Goal: Communication & Community: Answer question/provide support

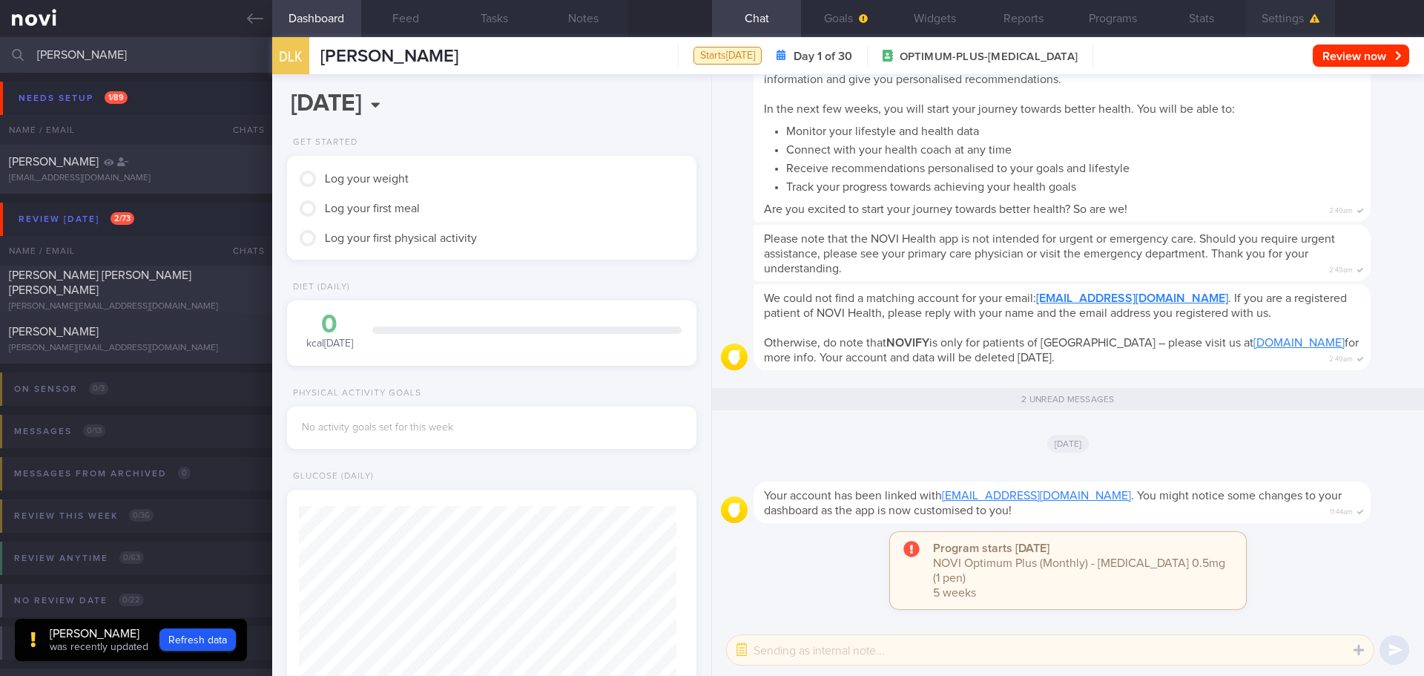
click at [1285, 22] on button "Settings" at bounding box center [1290, 18] width 89 height 37
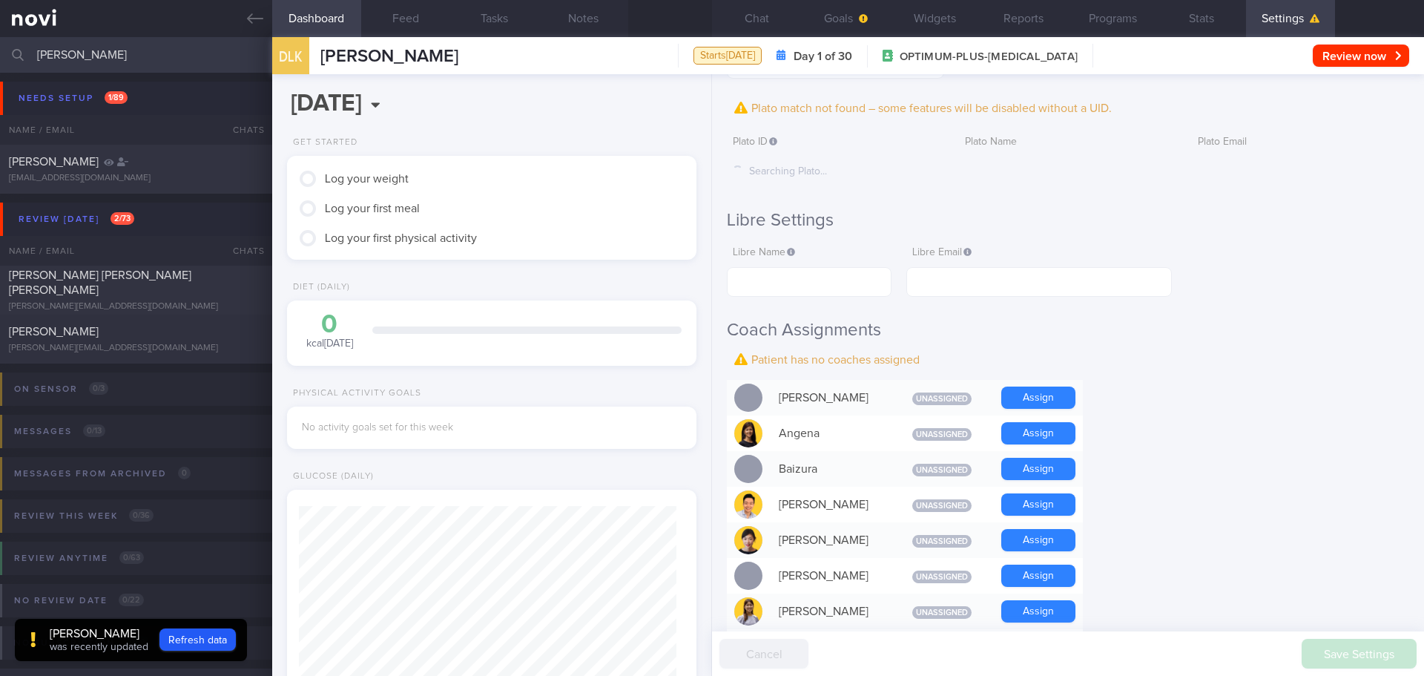
scroll to position [297, 0]
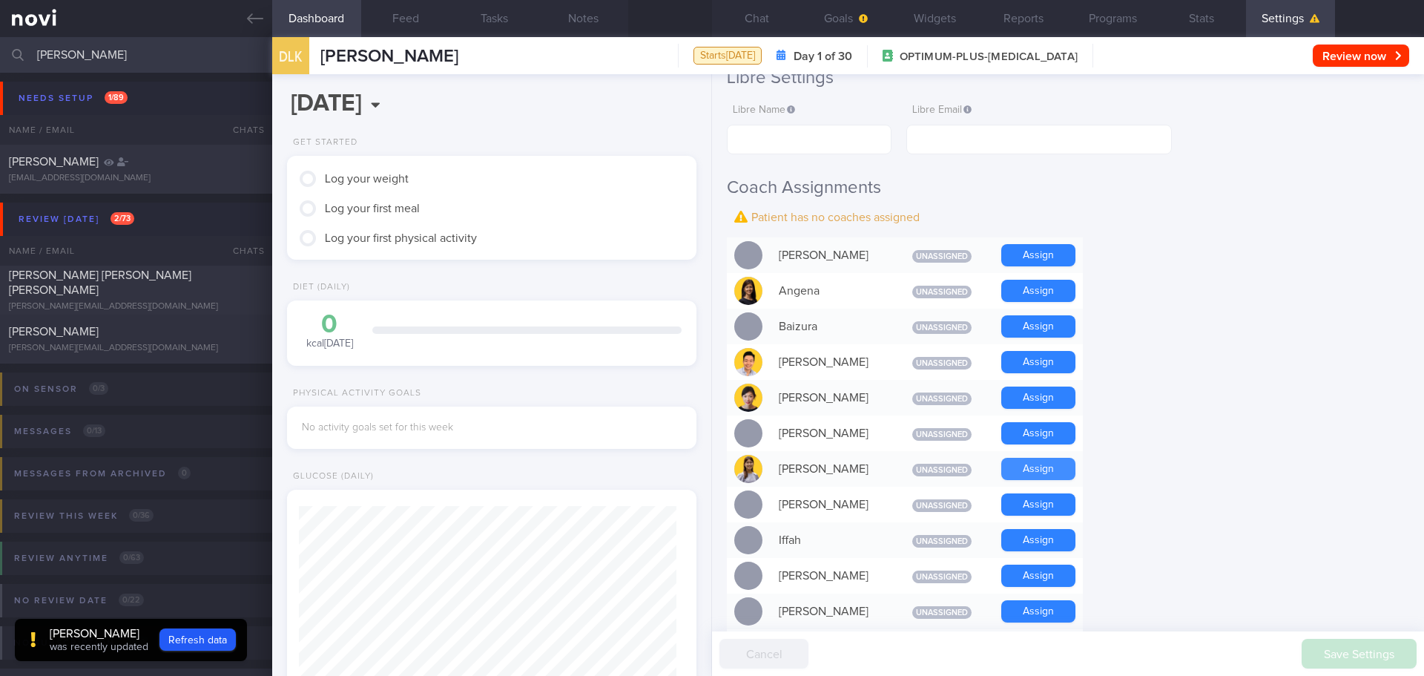
click at [1021, 467] on button "Assign" at bounding box center [1038, 469] width 74 height 22
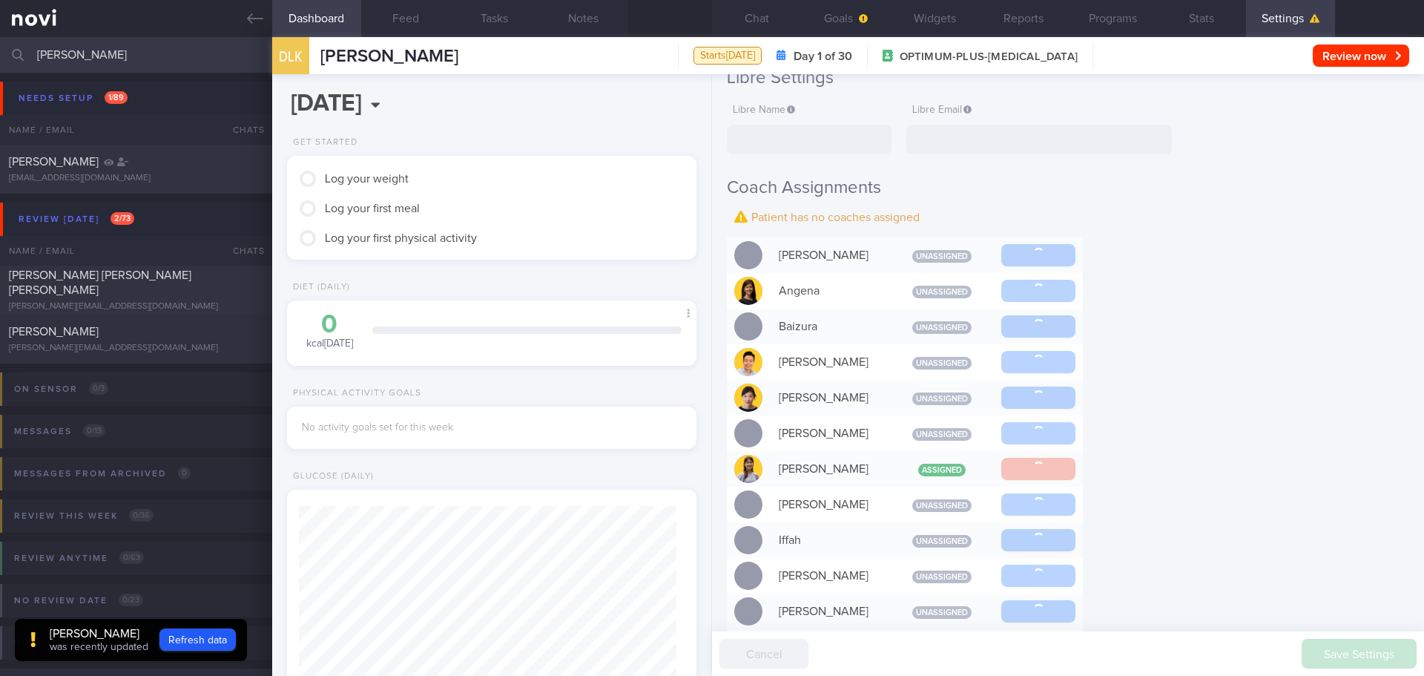
click at [1212, 441] on div "Settings Profile Display Name DING LIANG KEOH Email terrykeoh97@hotmail.com Log…" at bounding box center [1068, 375] width 712 height 602
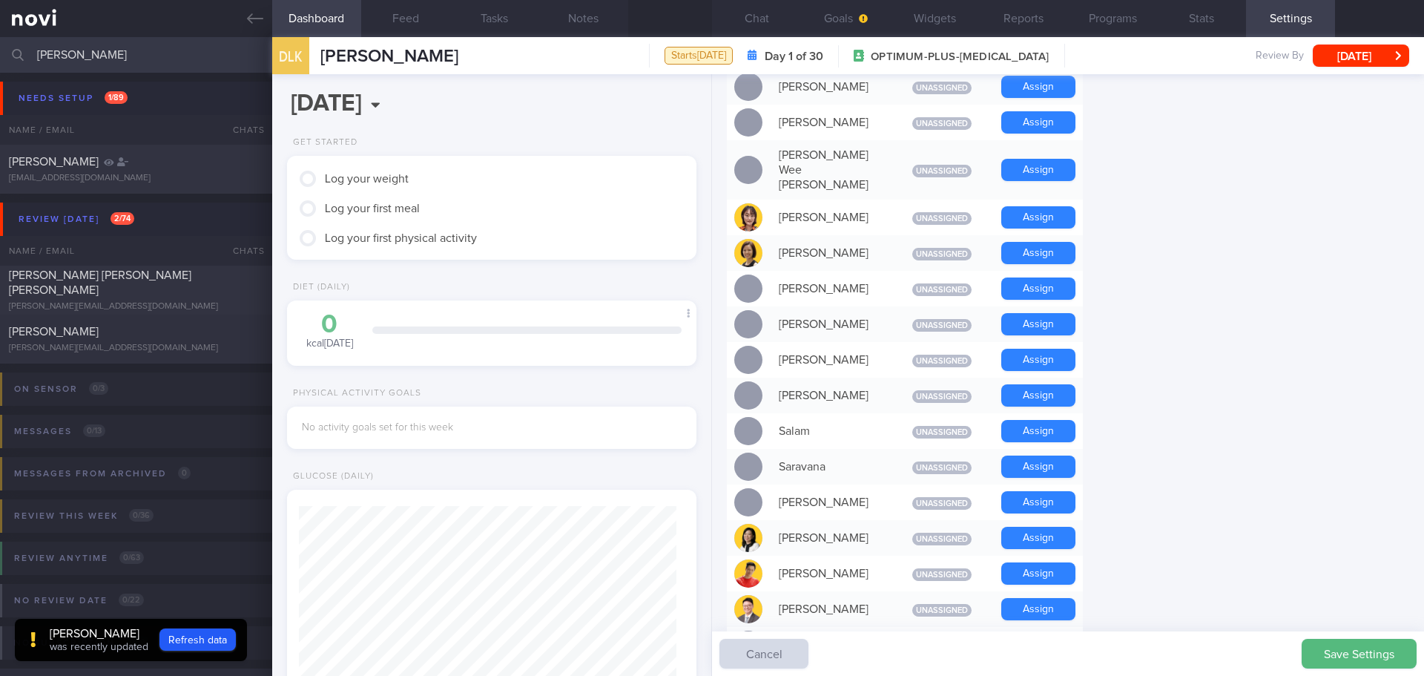
scroll to position [902, 0]
click at [1192, 304] on form "Profile Display Name DING LIANG KEOH Email terrykeoh97@hotmail.com Login Method…" at bounding box center [1068, 128] width 682 height 1771
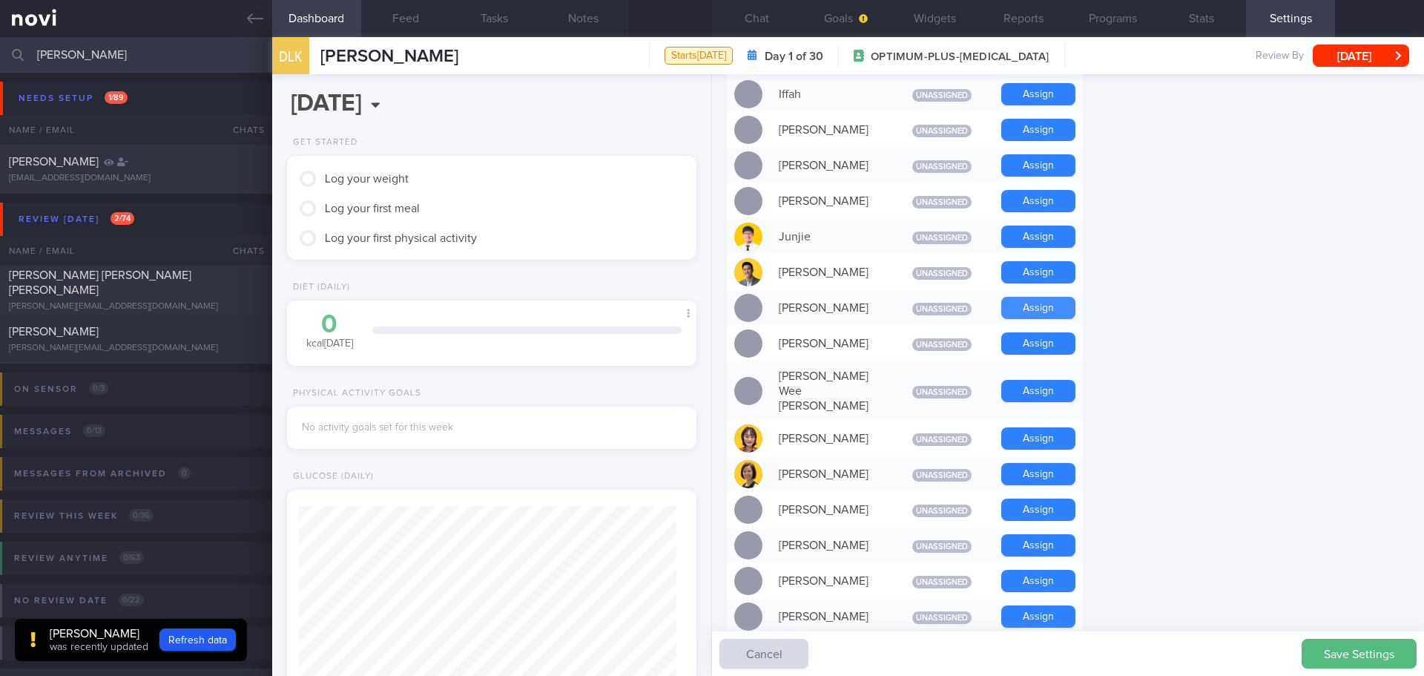
scroll to position [679, 0]
click at [1044, 266] on button "Assign" at bounding box center [1038, 273] width 74 height 22
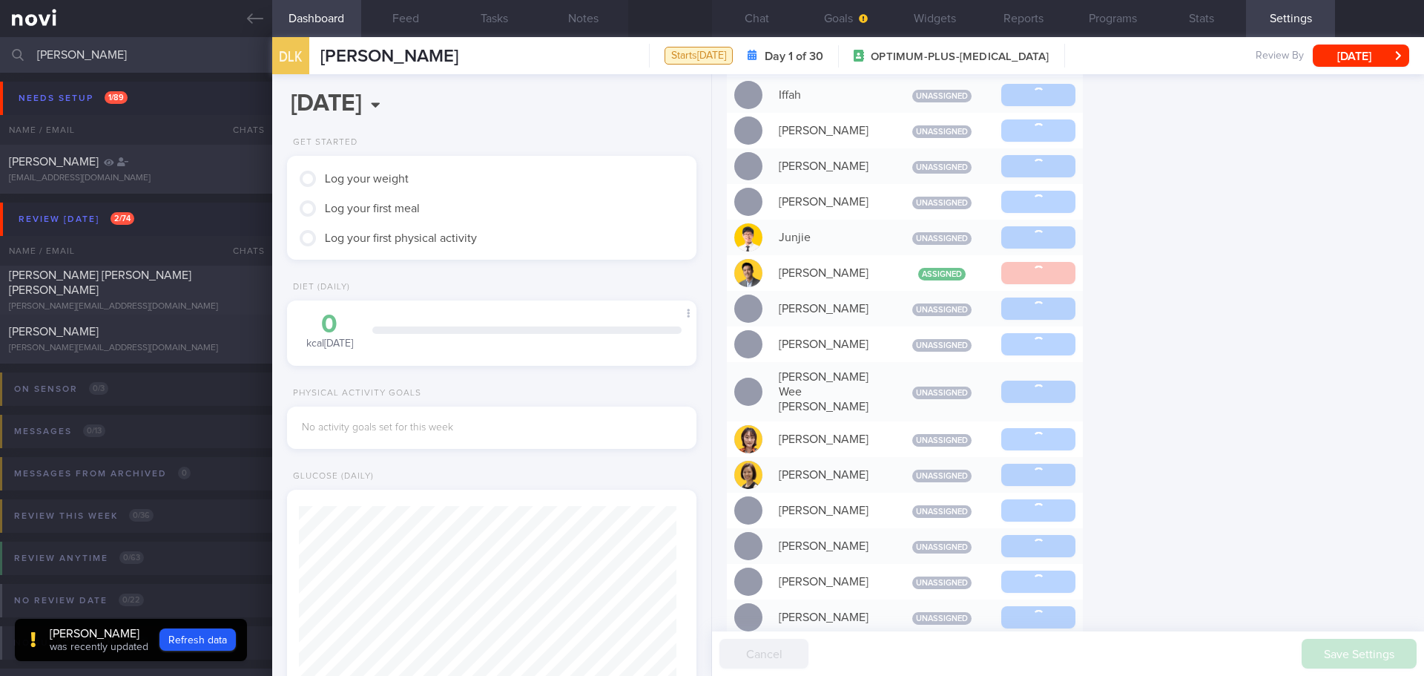
click at [1288, 275] on div "Settings Profile Display Name DING LIANG KEOH Email terrykeoh97@hotmail.com Log…" at bounding box center [1068, 375] width 712 height 602
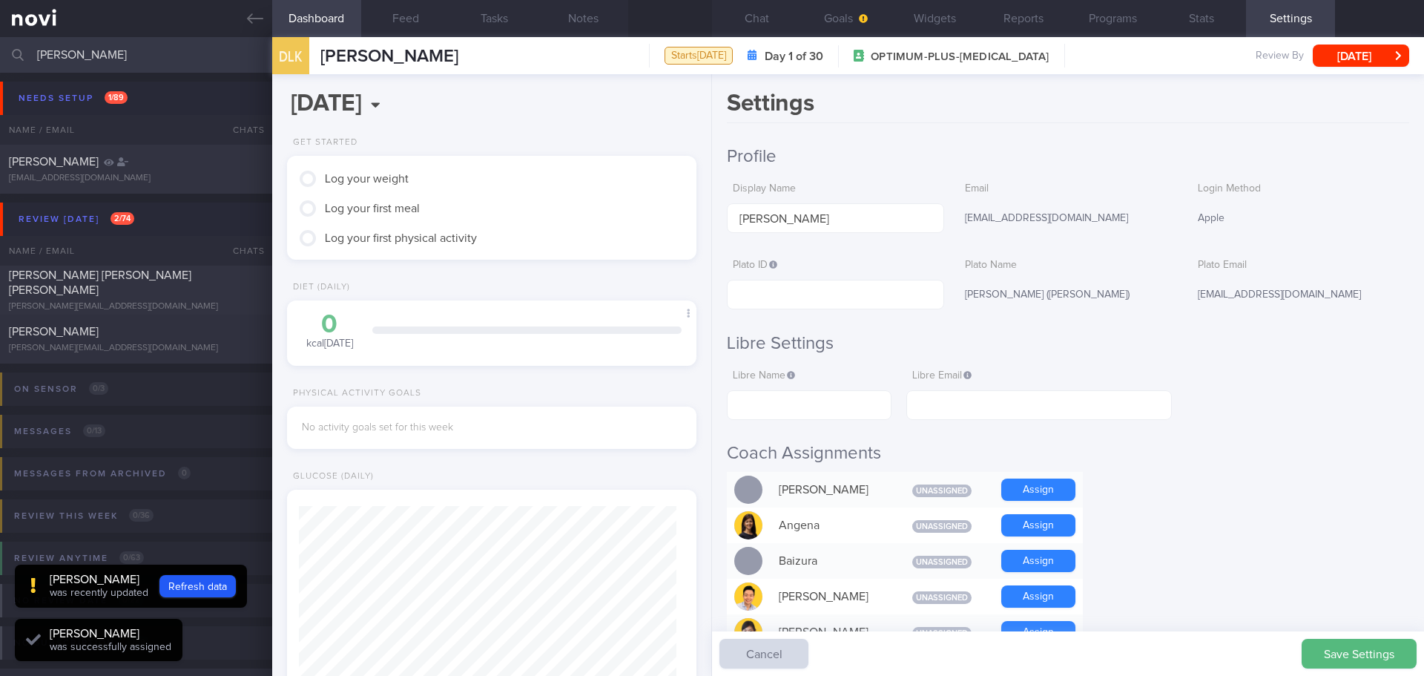
scroll to position [188, 378]
click at [807, 291] on input "text" at bounding box center [835, 295] width 217 height 30
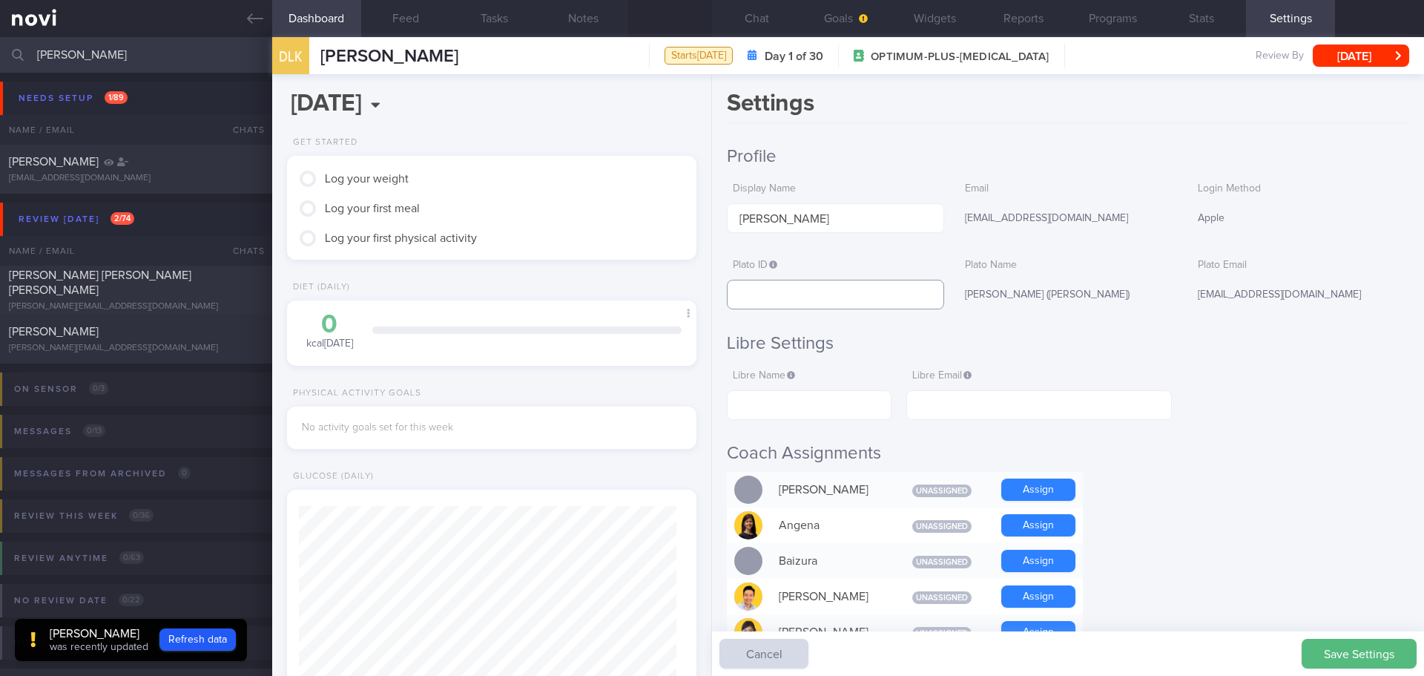
click at [775, 294] on input "text" at bounding box center [835, 295] width 217 height 30
paste input "83ef48f473ec41b897a4b989328f5d2d"
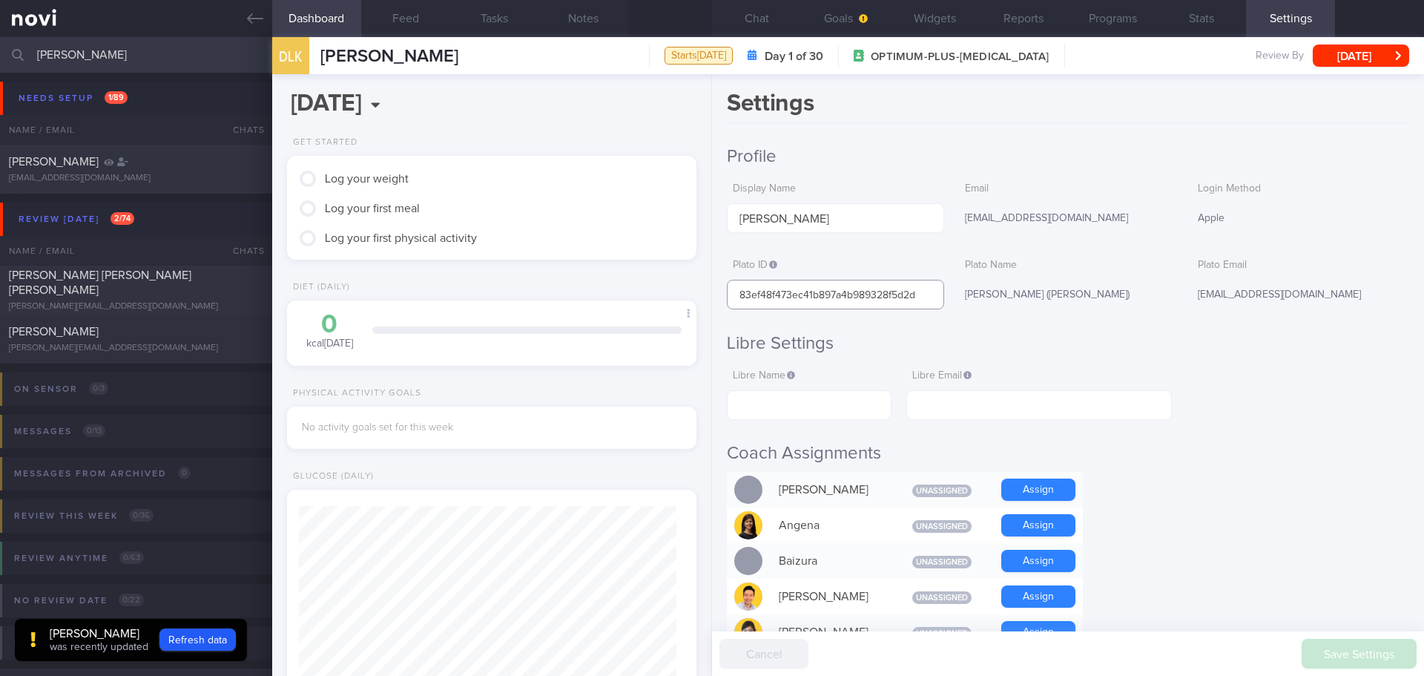
type input "83ef48f473ec41b897a4b989328f5d2d"
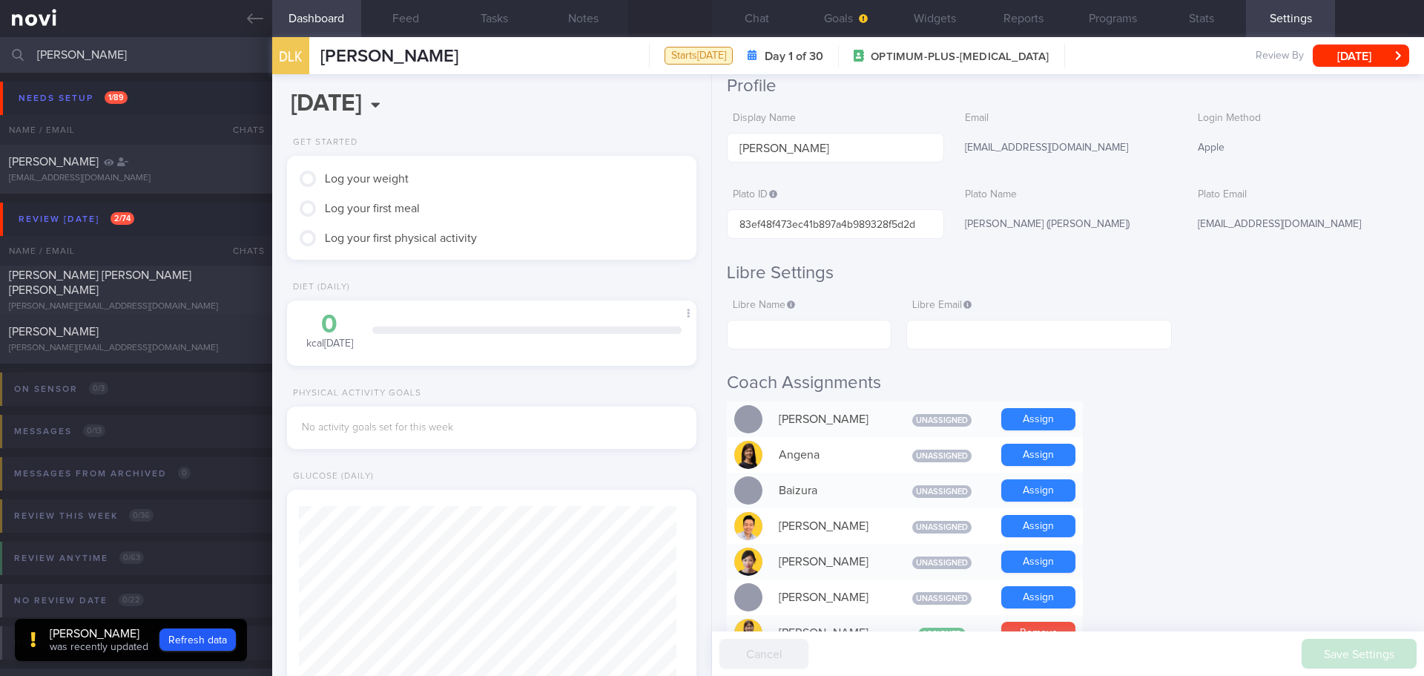
scroll to position [0, 0]
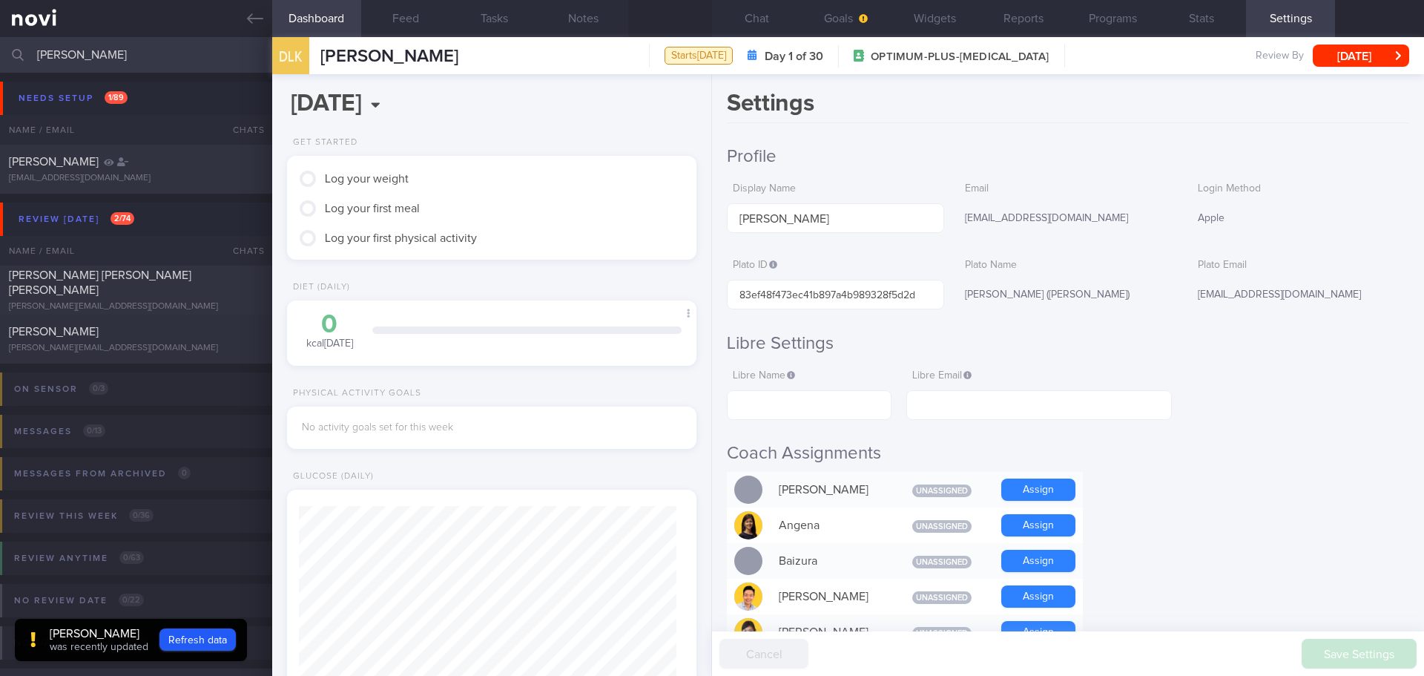
click at [1254, 462] on h2 "Coach Assignments" at bounding box center [1068, 453] width 682 height 22
click at [835, 11] on button "Goals" at bounding box center [845, 18] width 89 height 37
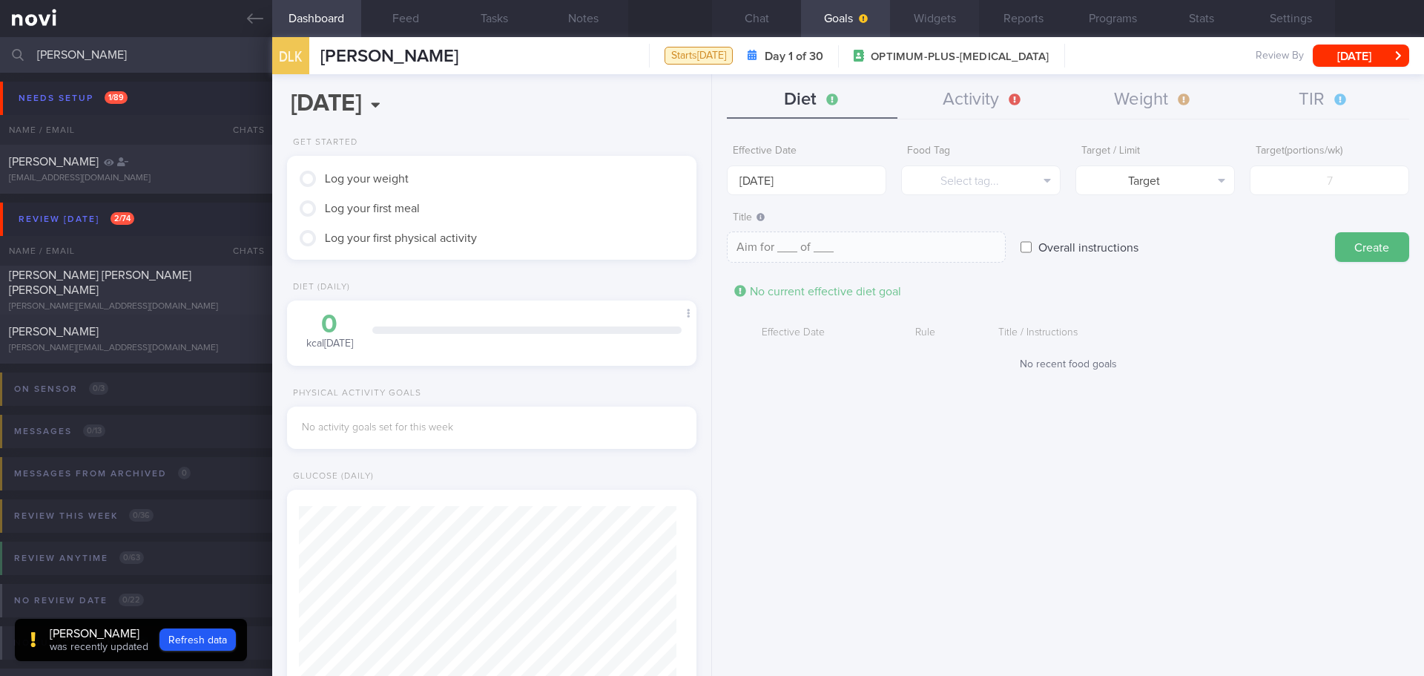
click at [934, 23] on button "Widgets" at bounding box center [934, 18] width 89 height 37
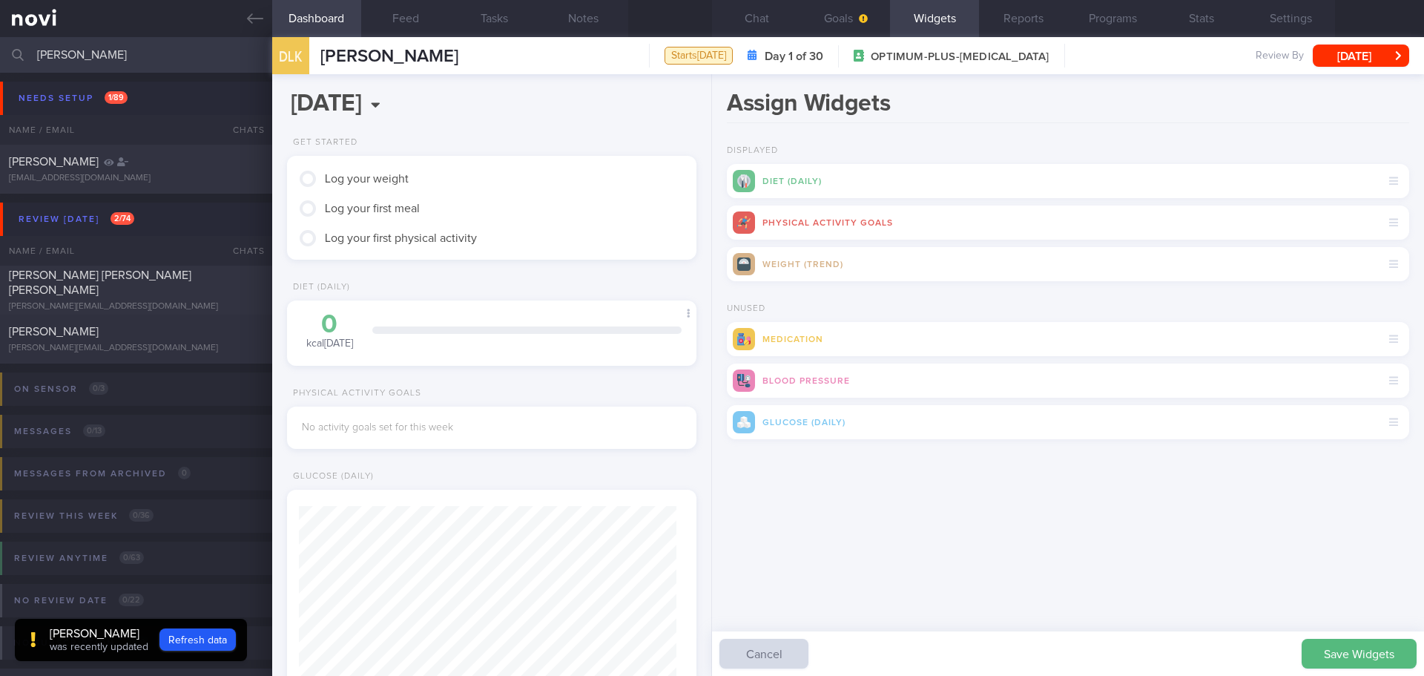
click at [1162, 536] on div "Assign Widgets Displayed Diet (Daily) Physical Activity Goals Weight (Trend) Un…" at bounding box center [1068, 375] width 712 height 602
click at [1328, 651] on button "Save Widgets" at bounding box center [1359, 654] width 115 height 30
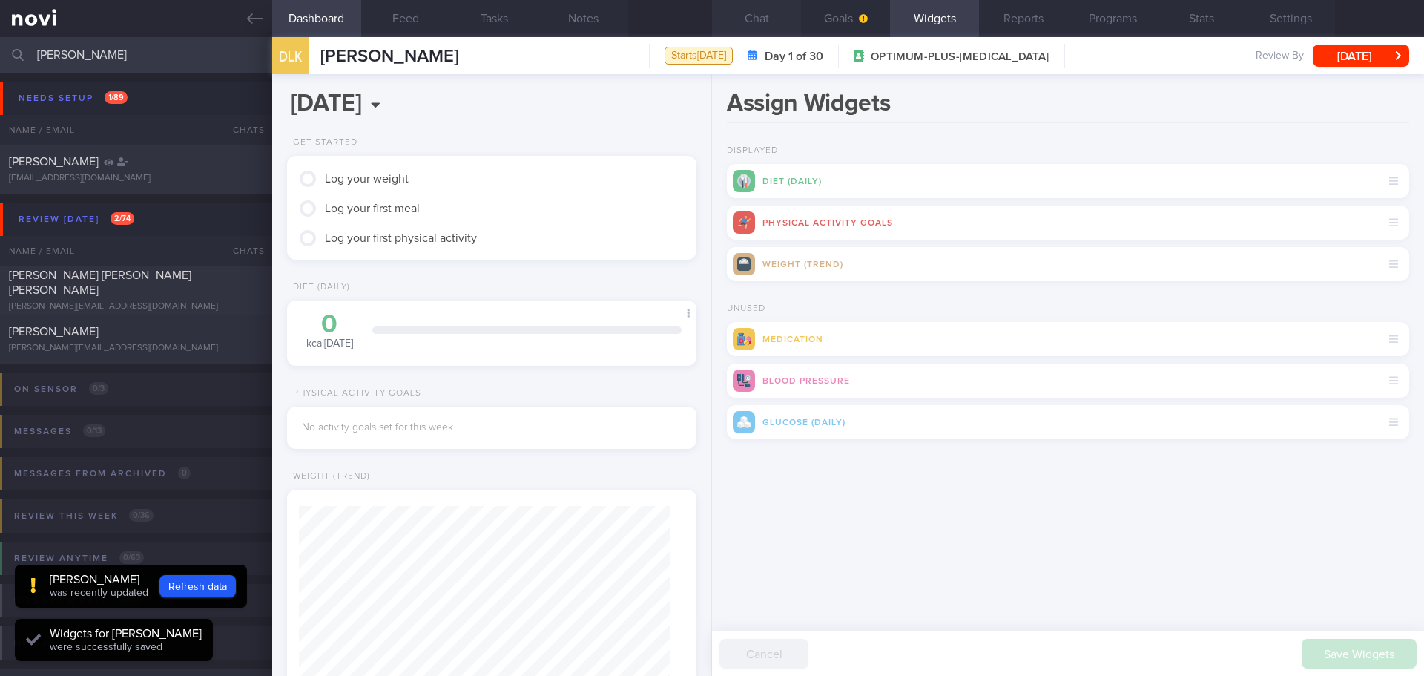
click at [760, 27] on button "Chat" at bounding box center [756, 18] width 89 height 37
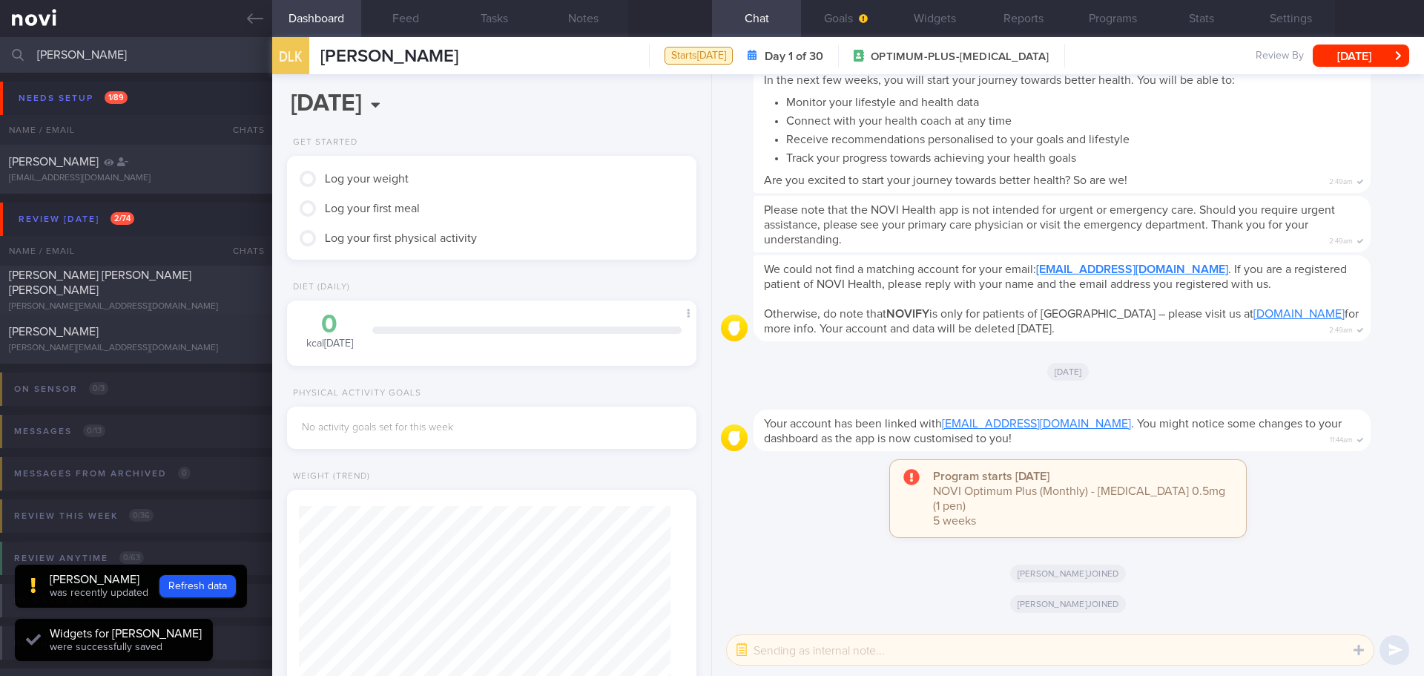
click at [1371, 255] on div "Please note that the NOVI Health app is not intended for urgent or emergency ca…" at bounding box center [1068, 225] width 694 height 59
click at [822, 27] on button "Goals" at bounding box center [845, 18] width 89 height 37
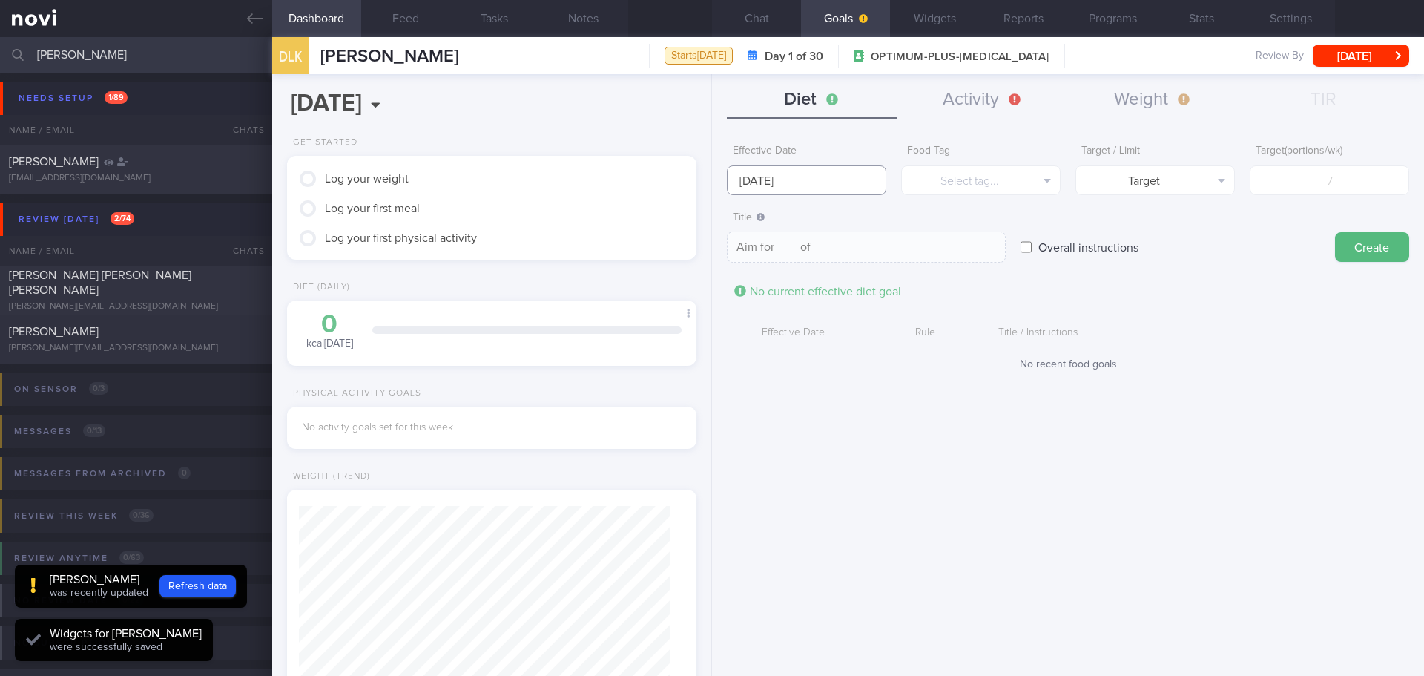
click at [752, 176] on input "[DATE]" at bounding box center [806, 180] width 159 height 30
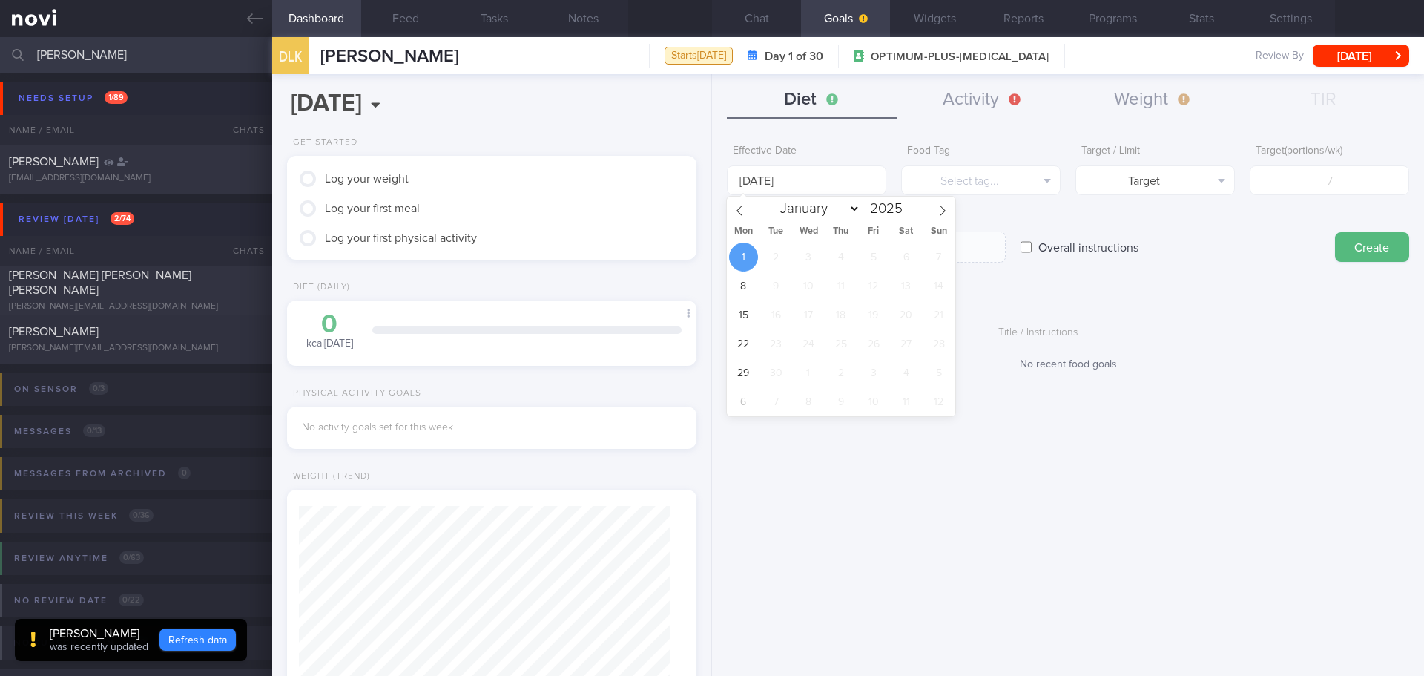
click at [203, 645] on button "Refresh data" at bounding box center [197, 639] width 76 height 22
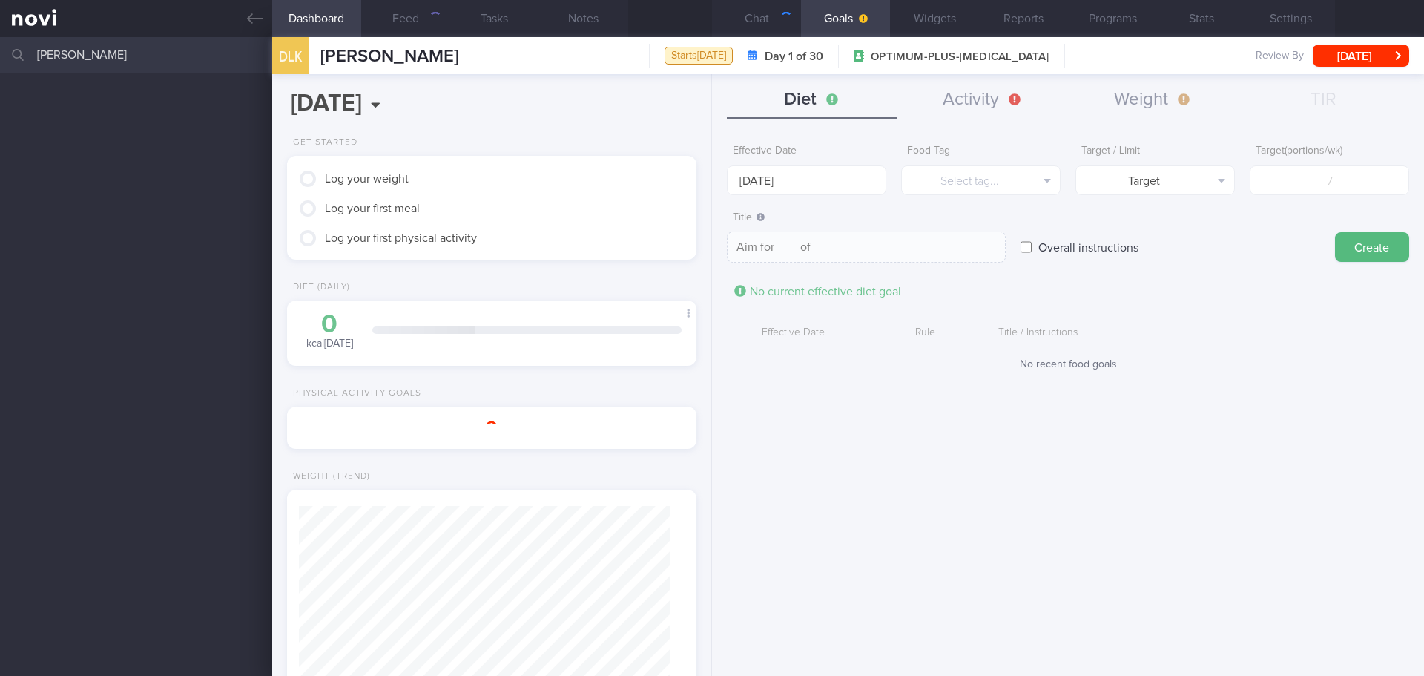
scroll to position [185, 372]
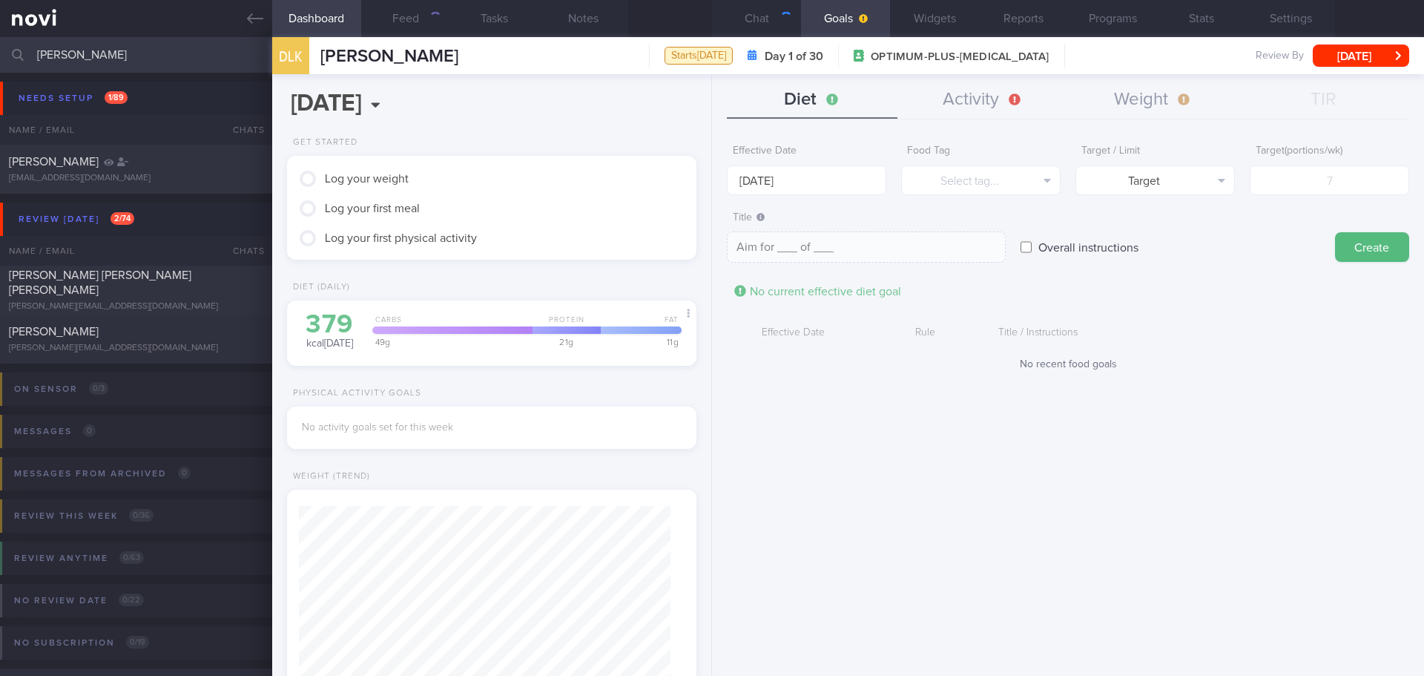
click at [79, 59] on input "[PERSON_NAME]" at bounding box center [712, 55] width 1424 height 36
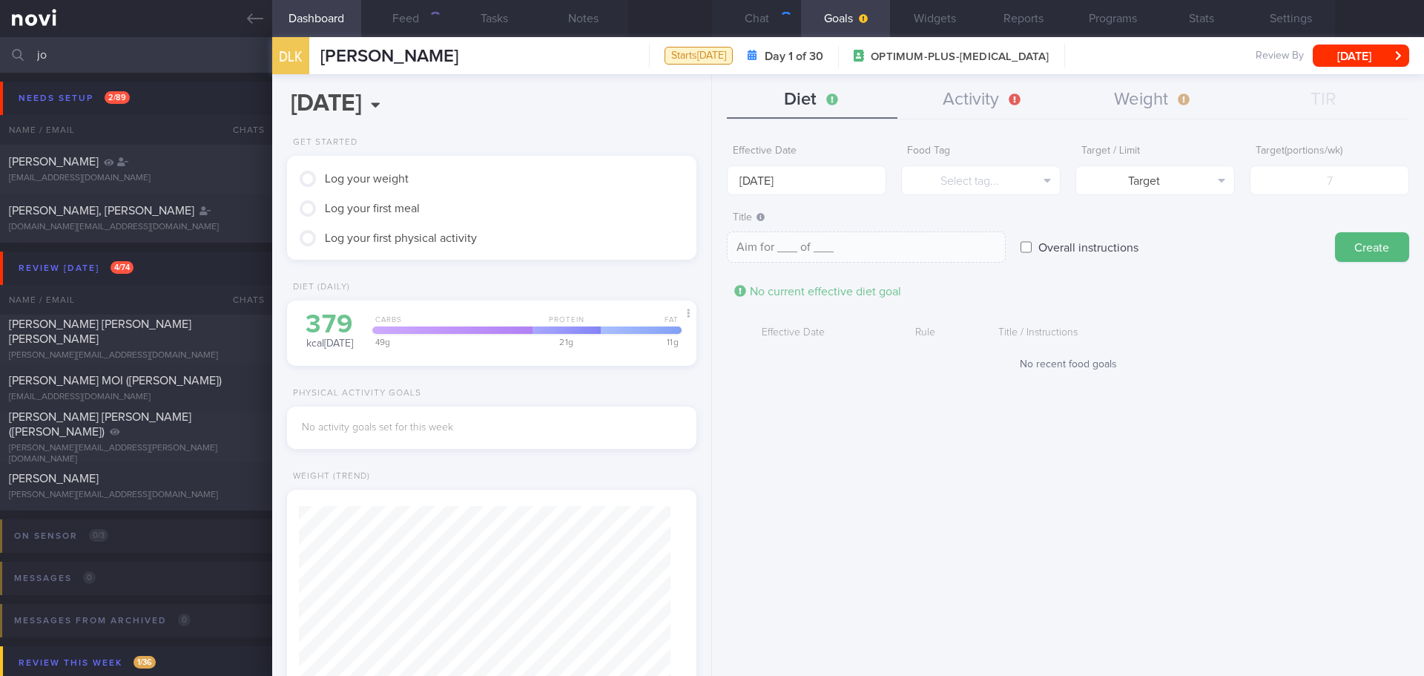
type input "j"
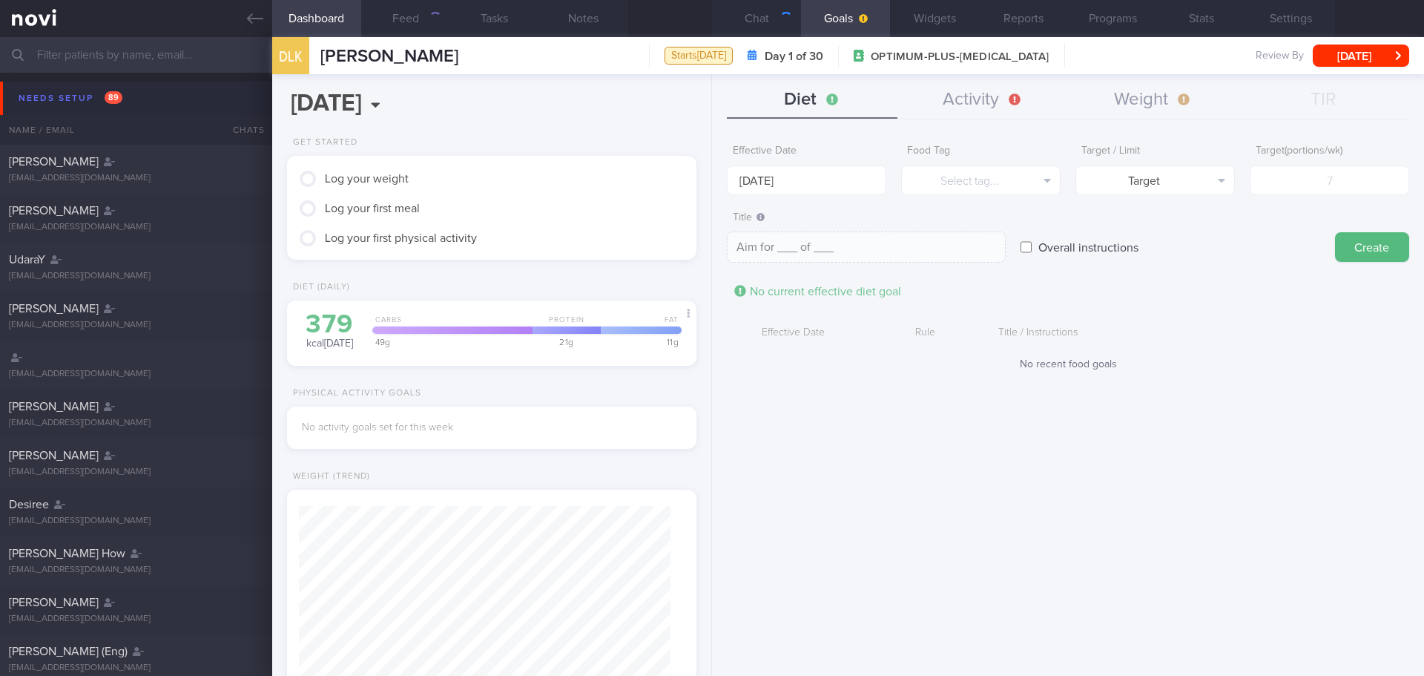
click at [56, 96] on div "Needs setup 89" at bounding box center [70, 98] width 111 height 20
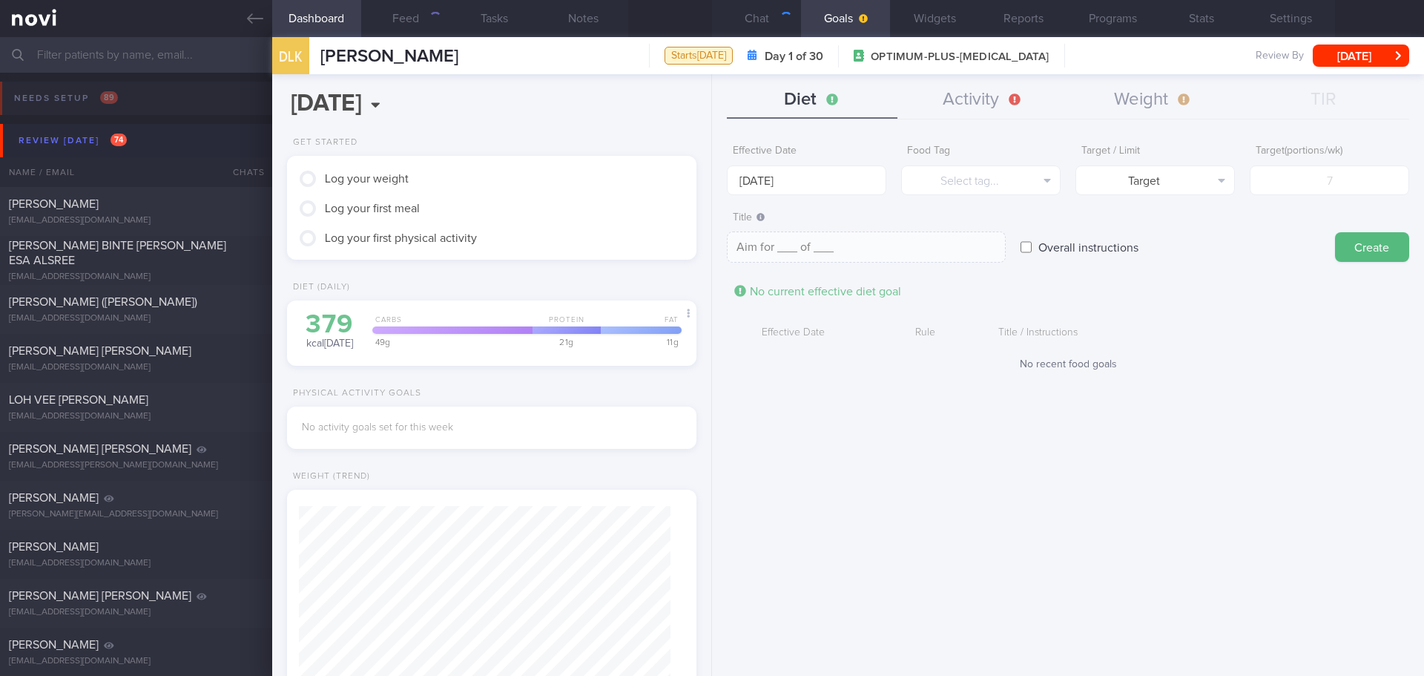
click at [79, 145] on div "Review [DATE] 74" at bounding box center [73, 141] width 116 height 20
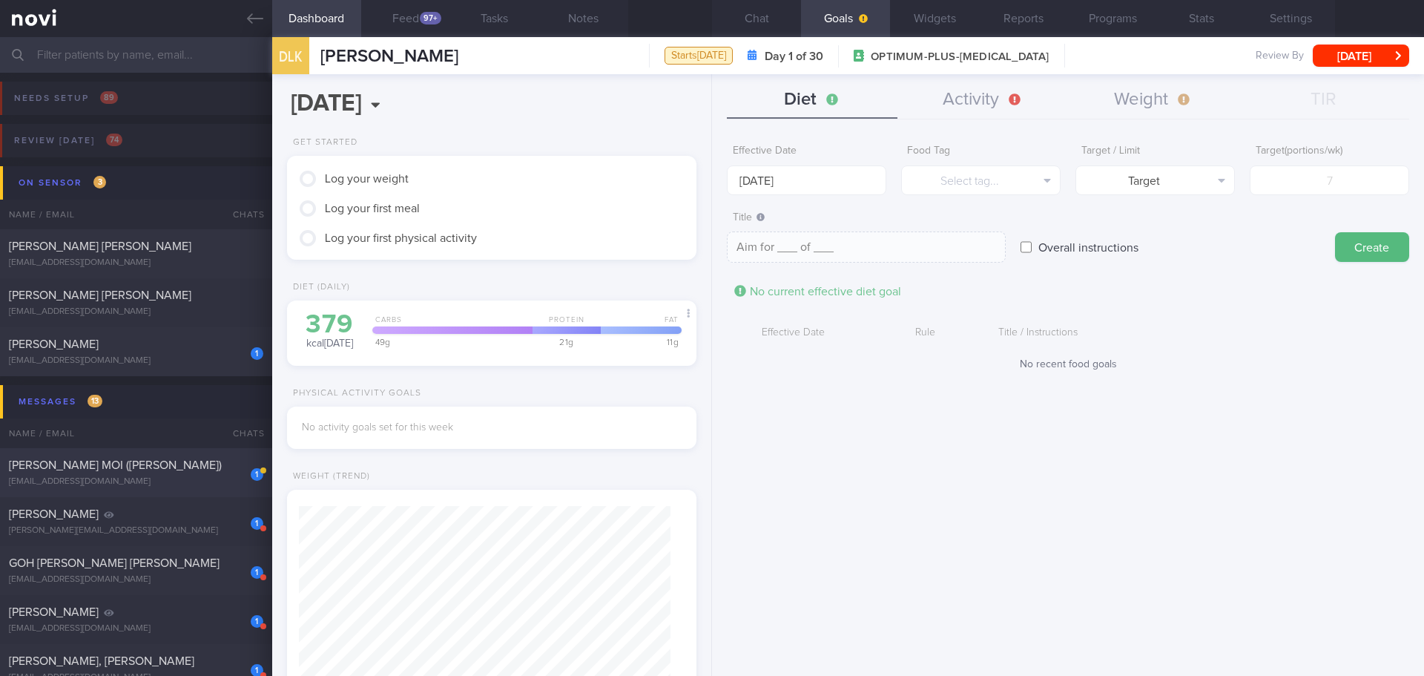
click at [184, 470] on div "[PERSON_NAME] MOI ([PERSON_NAME])" at bounding box center [134, 465] width 251 height 15
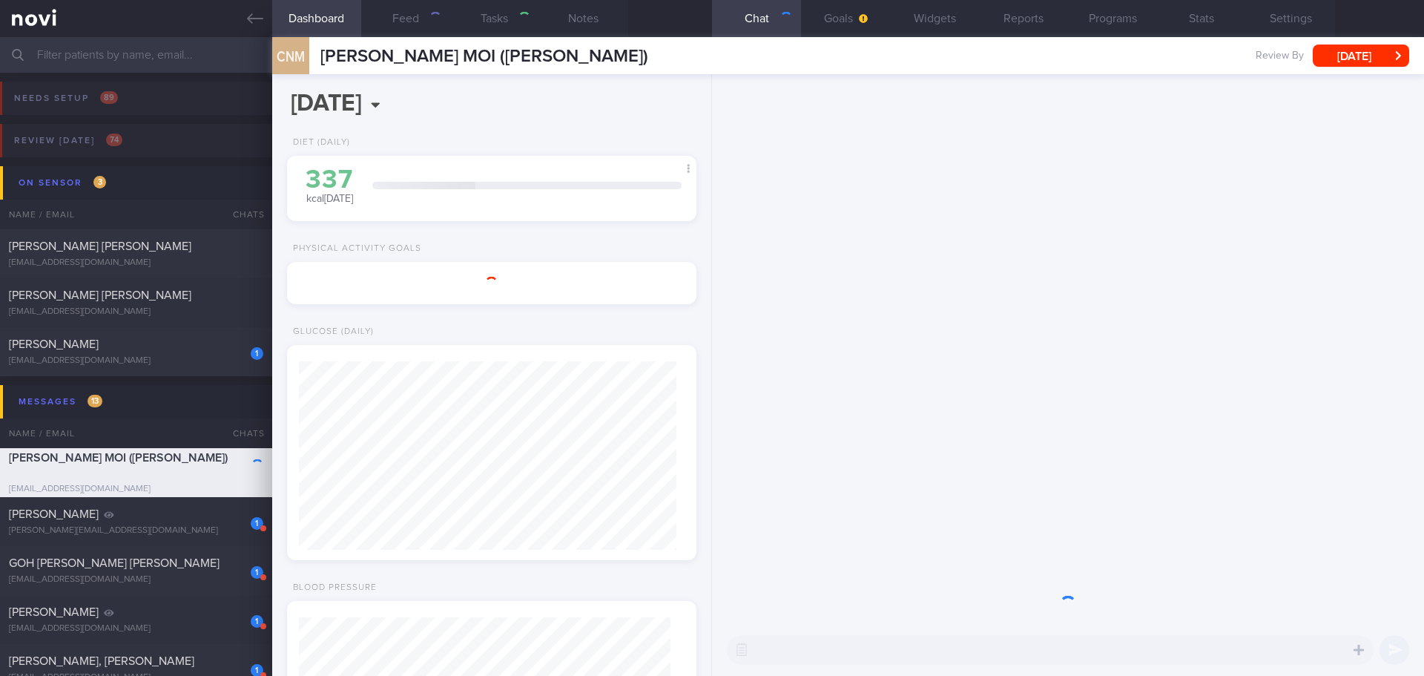
type input "[DATE]"
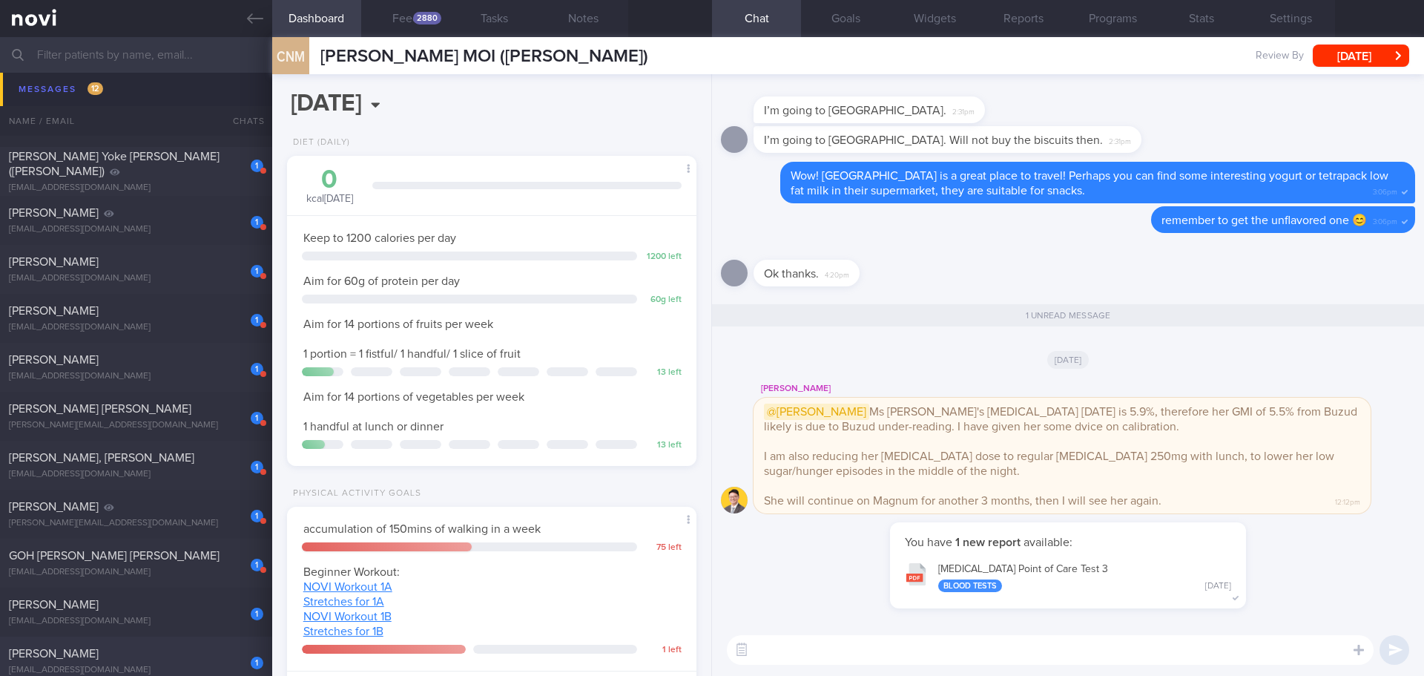
scroll to position [519, 0]
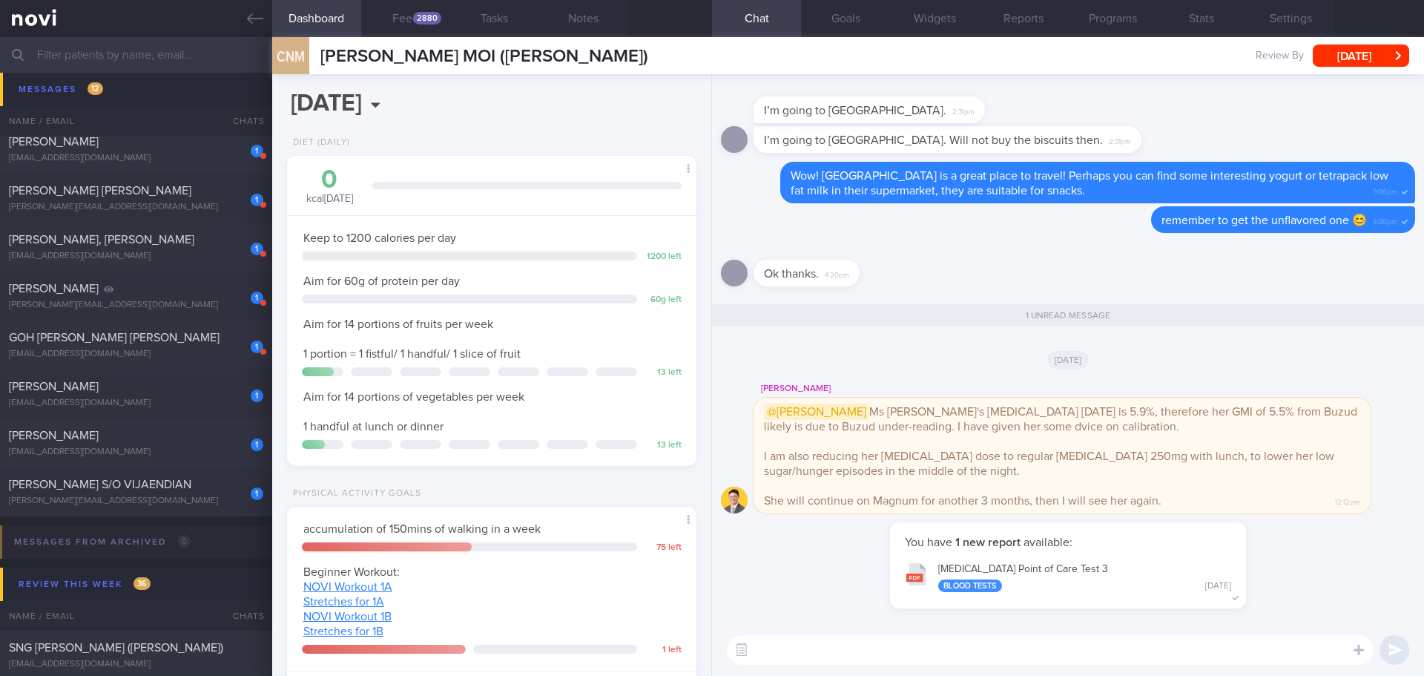
click at [146, 67] on input "text" at bounding box center [712, 55] width 1424 height 36
click at [142, 49] on input "text" at bounding box center [712, 55] width 1424 height 36
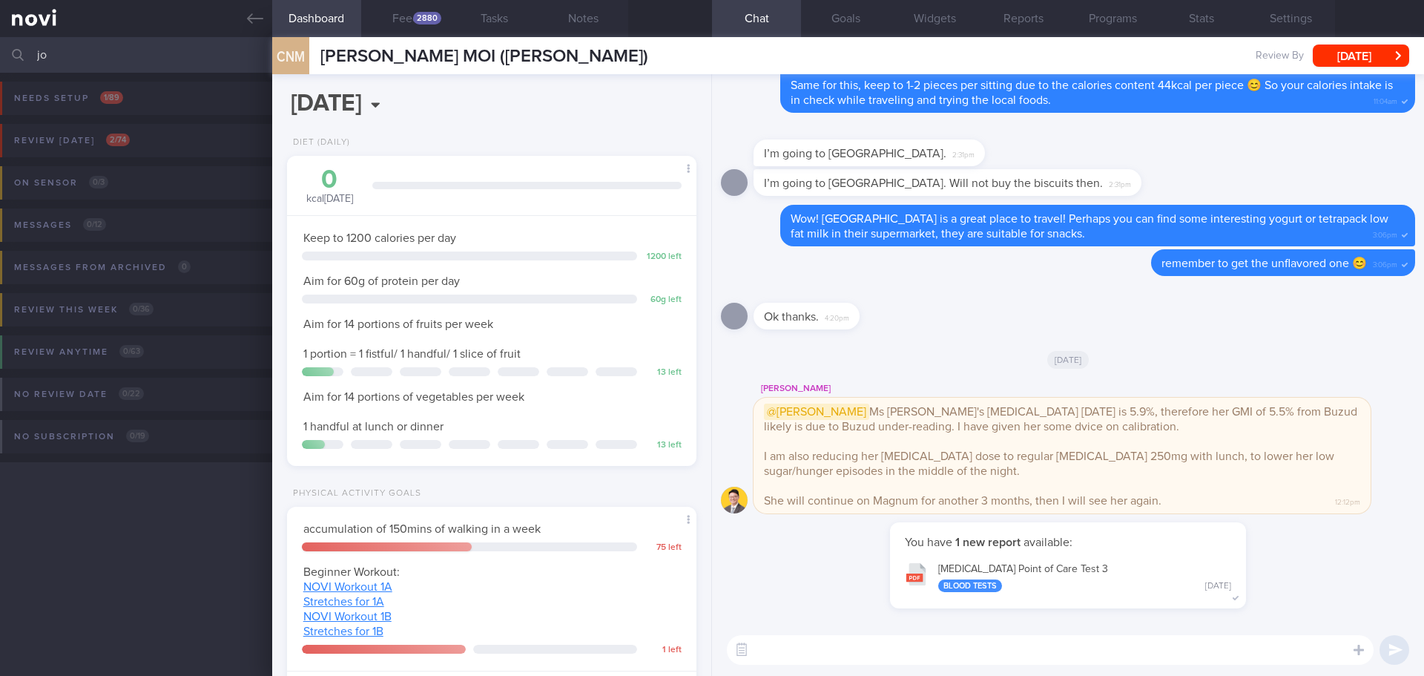
type input "j"
type input "[PERSON_NAME]"
click at [105, 138] on div "Review [DATE] 1 / 74" at bounding box center [70, 141] width 121 height 20
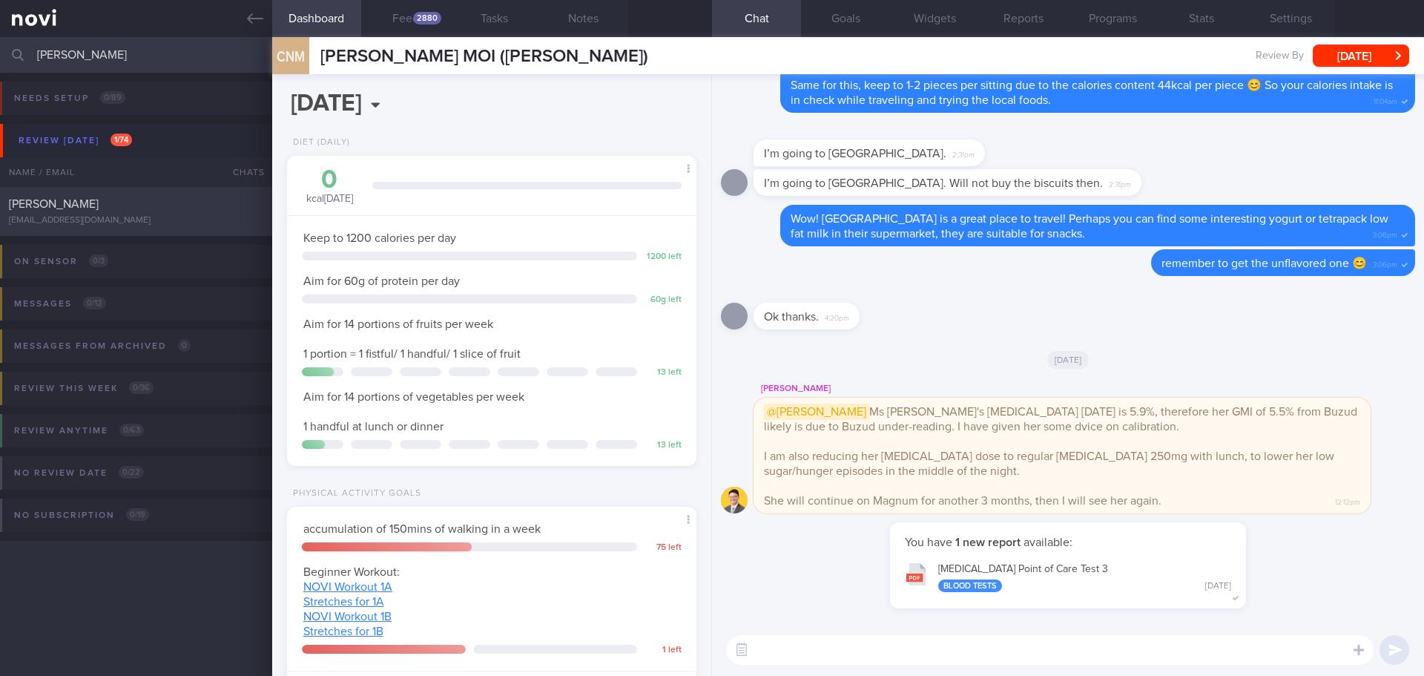
click at [168, 195] on div "[PERSON_NAME] [EMAIL_ADDRESS][DOMAIN_NAME] [DATE] – OPTIMUM-PLUS-[MEDICAL_DATA]" at bounding box center [712, 211] width 1424 height 49
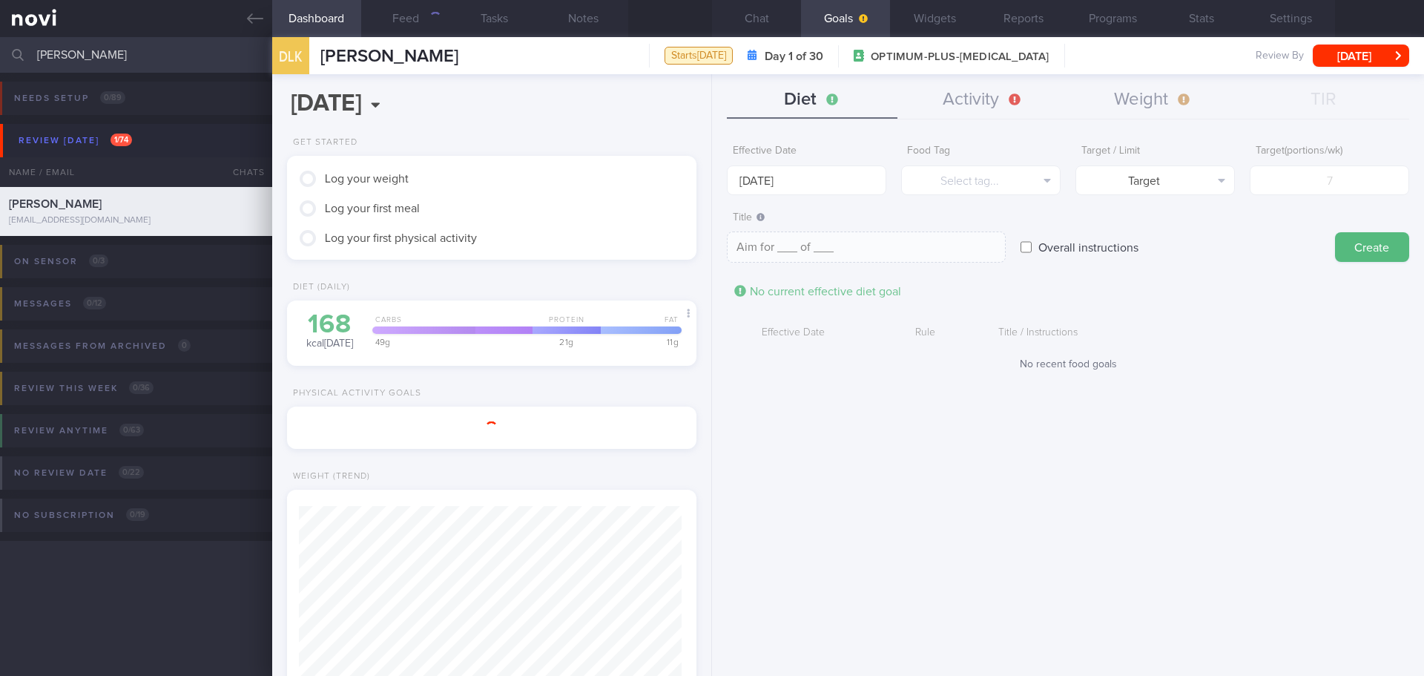
scroll to position [741585, 741399]
click at [771, 16] on button "Chat" at bounding box center [756, 18] width 89 height 37
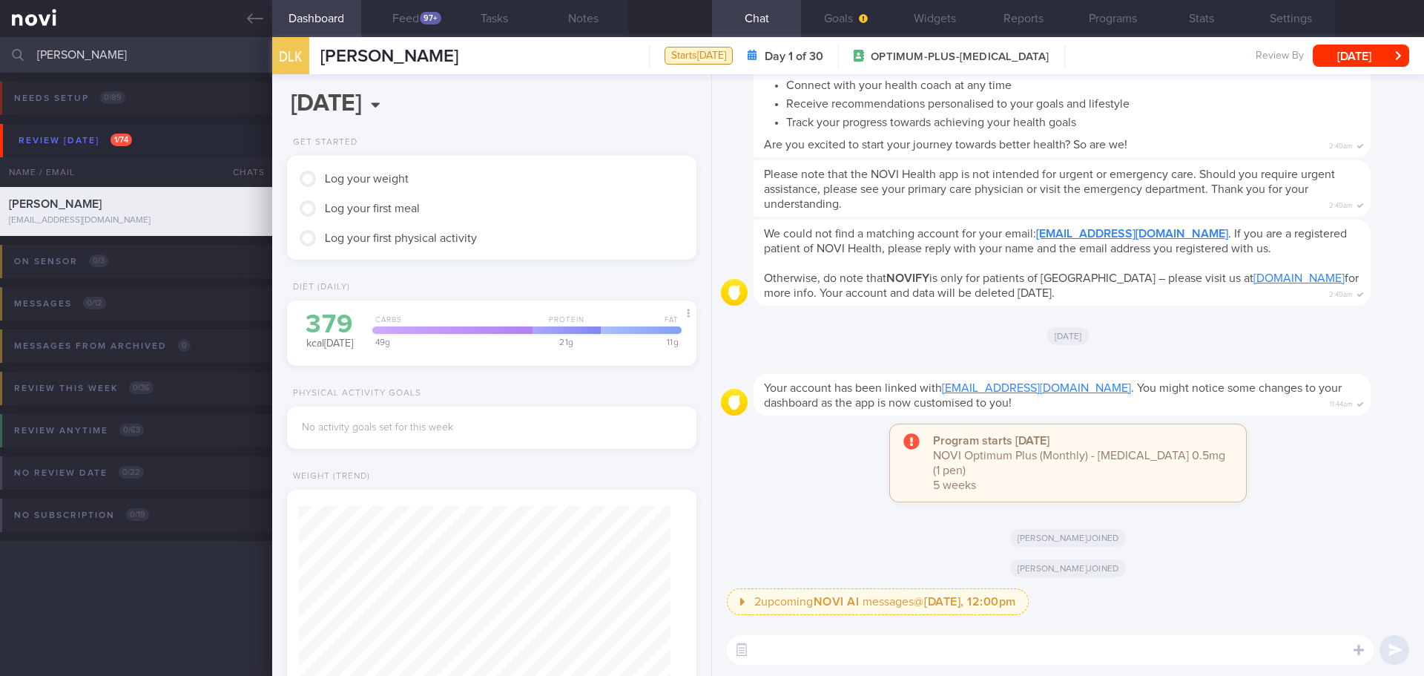
click at [852, 646] on textarea at bounding box center [1050, 650] width 647 height 30
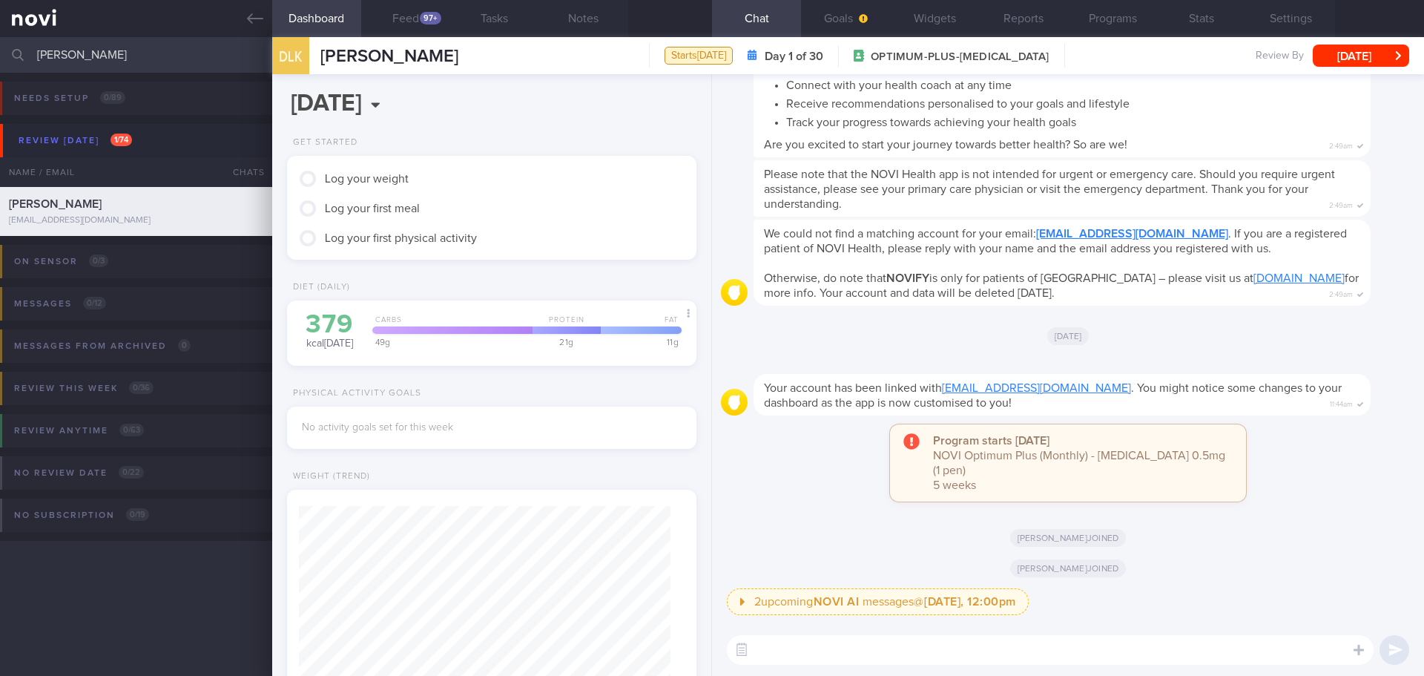
click at [852, 646] on textarea at bounding box center [1050, 650] width 647 height 30
click at [1176, 647] on textarea "Hi [PERSON_NAME] here. It was nice speaking to you [DATE] 😃" at bounding box center [1050, 650] width 647 height 30
click at [1179, 644] on textarea "Hi [PERSON_NAME] here. It was nice speaking to you [DATE] 😃" at bounding box center [1050, 650] width 647 height 30
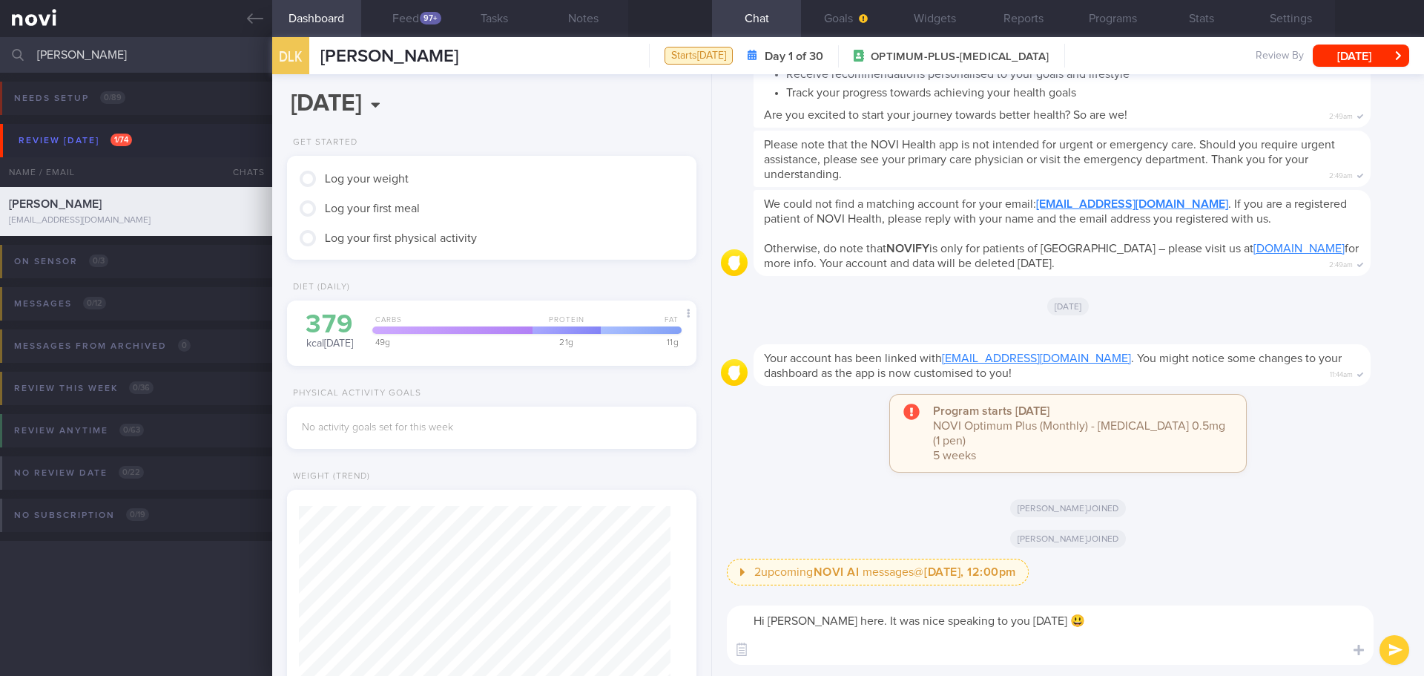
click at [788, 652] on textarea "Hi [PERSON_NAME] here. It was nice speaking to you [DATE] 😃" at bounding box center [1050, 634] width 647 height 59
paste textarea "I will be in touch with you on the app to provide you with guidance and support…"
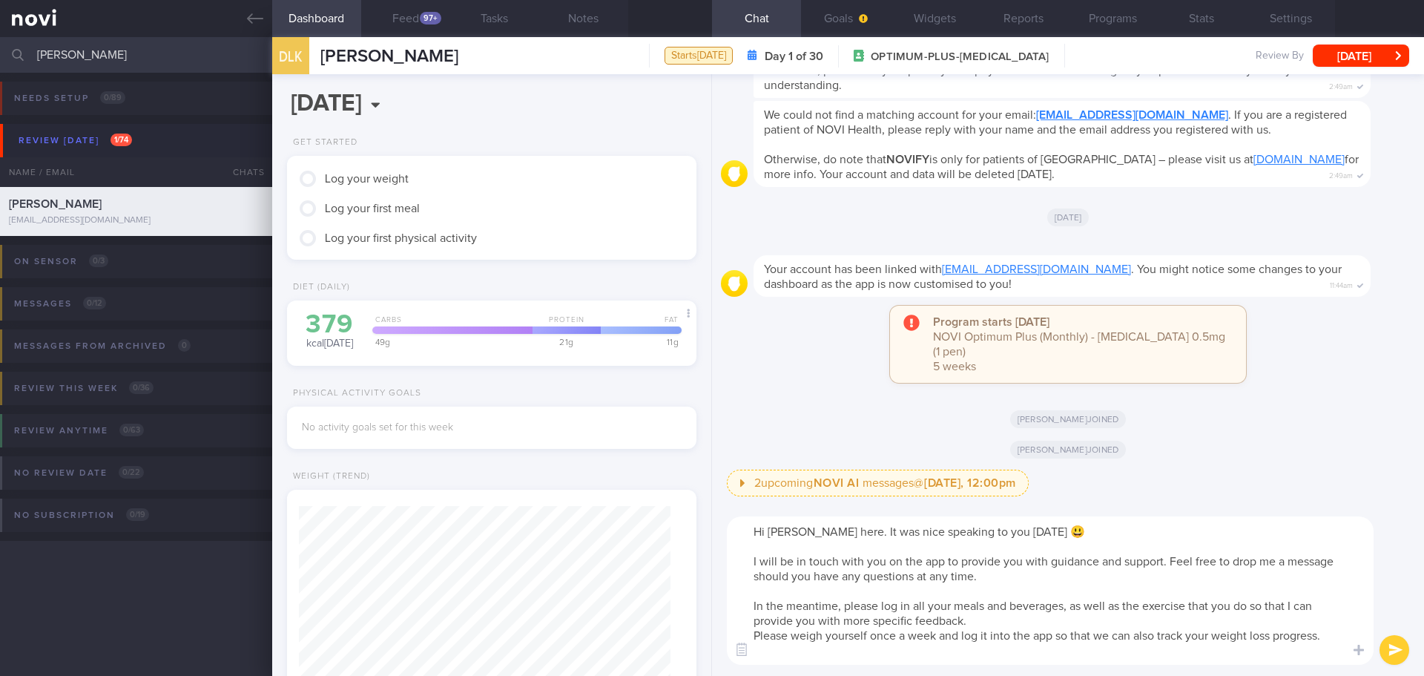
click at [855, 658] on textarea "Hi [PERSON_NAME] here. It was nice speaking to you [DATE] 😃 I will be in touch …" at bounding box center [1050, 590] width 647 height 148
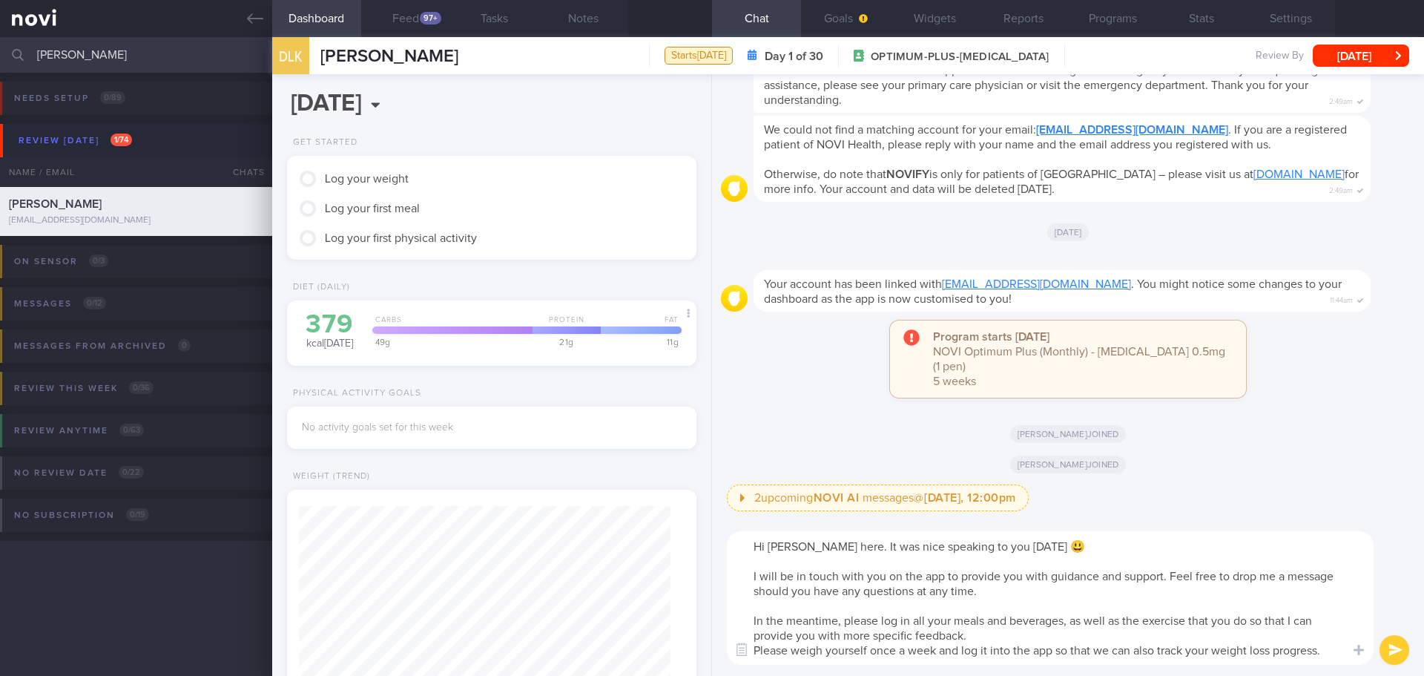
click at [1067, 637] on textarea "Hi [PERSON_NAME] here. It was nice speaking to you [DATE] 😃 I will be in touch …" at bounding box center [1050, 598] width 647 height 134
type textarea "Hi [PERSON_NAME] here. It was nice speaking to you [DATE] 😃 I will be in touch …"
click at [1398, 648] on button "submit" at bounding box center [1395, 650] width 30 height 30
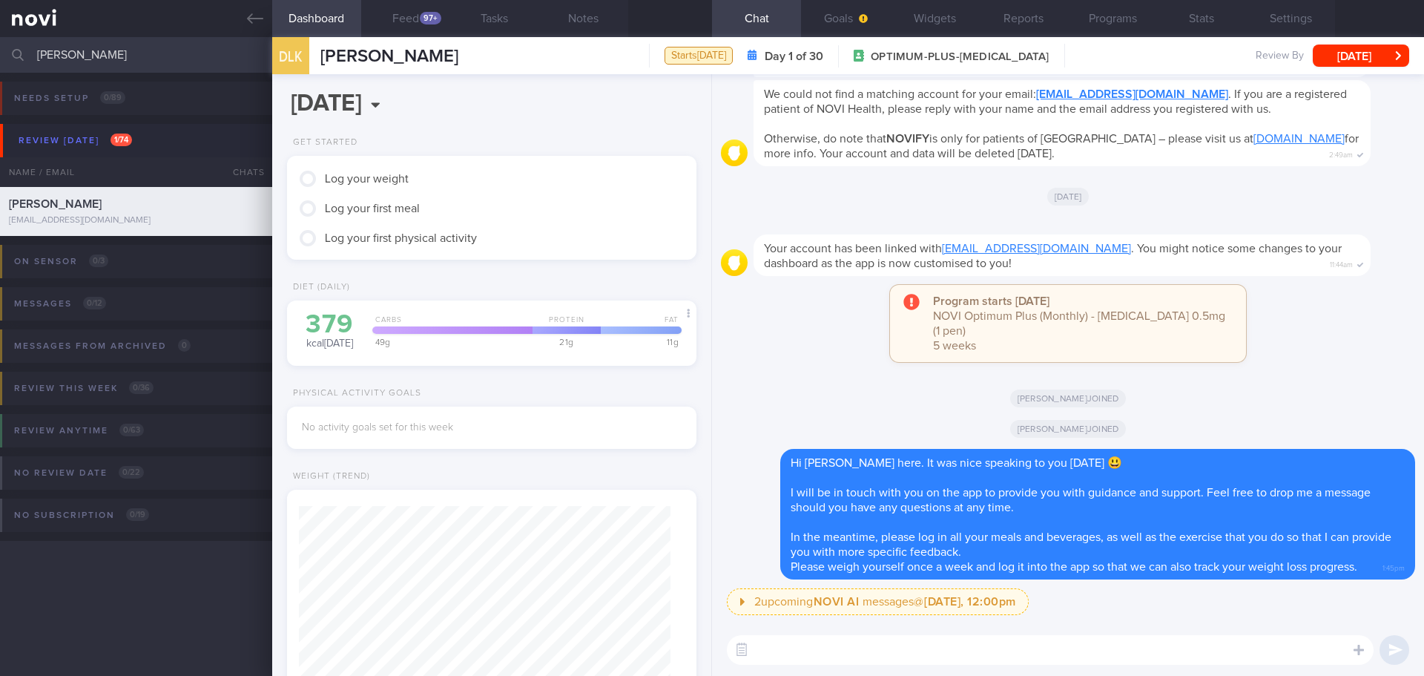
click at [876, 652] on textarea at bounding box center [1050, 650] width 647 height 30
paste textarea "[URL][DOMAIN_NAME]"
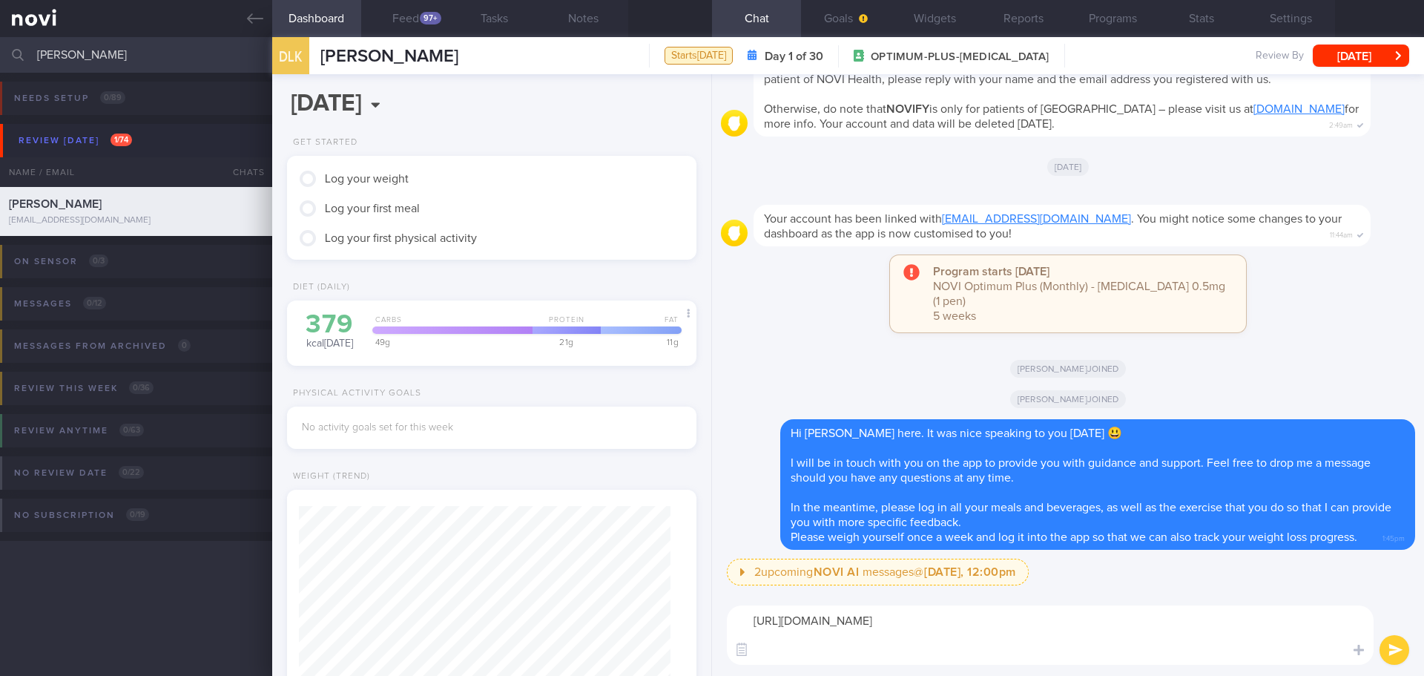
click at [837, 653] on textarea "[URL][DOMAIN_NAME]" at bounding box center [1050, 634] width 647 height 59
paste textarea "[URL][DOMAIN_NAME]"
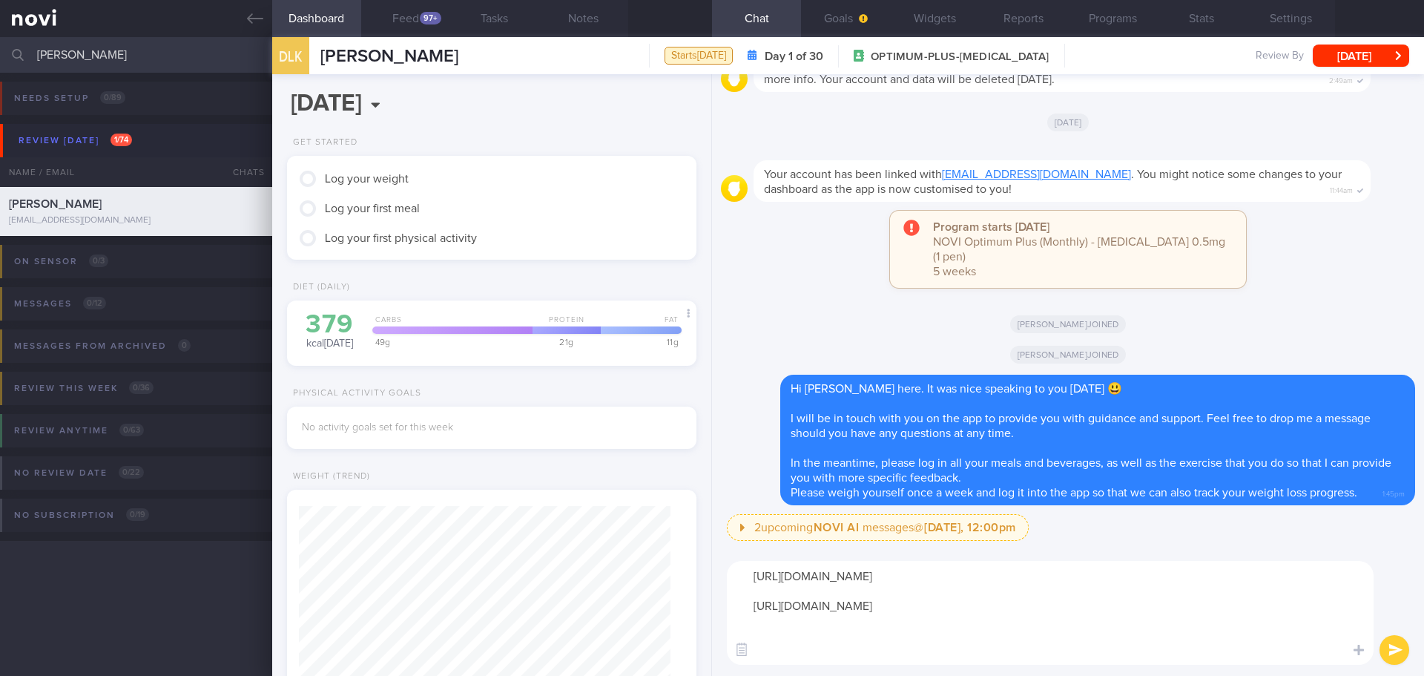
click at [793, 656] on textarea "[URL][DOMAIN_NAME] [URL][DOMAIN_NAME]" at bounding box center [1050, 613] width 647 height 104
paste textarea "[URL][DOMAIN_NAME]"
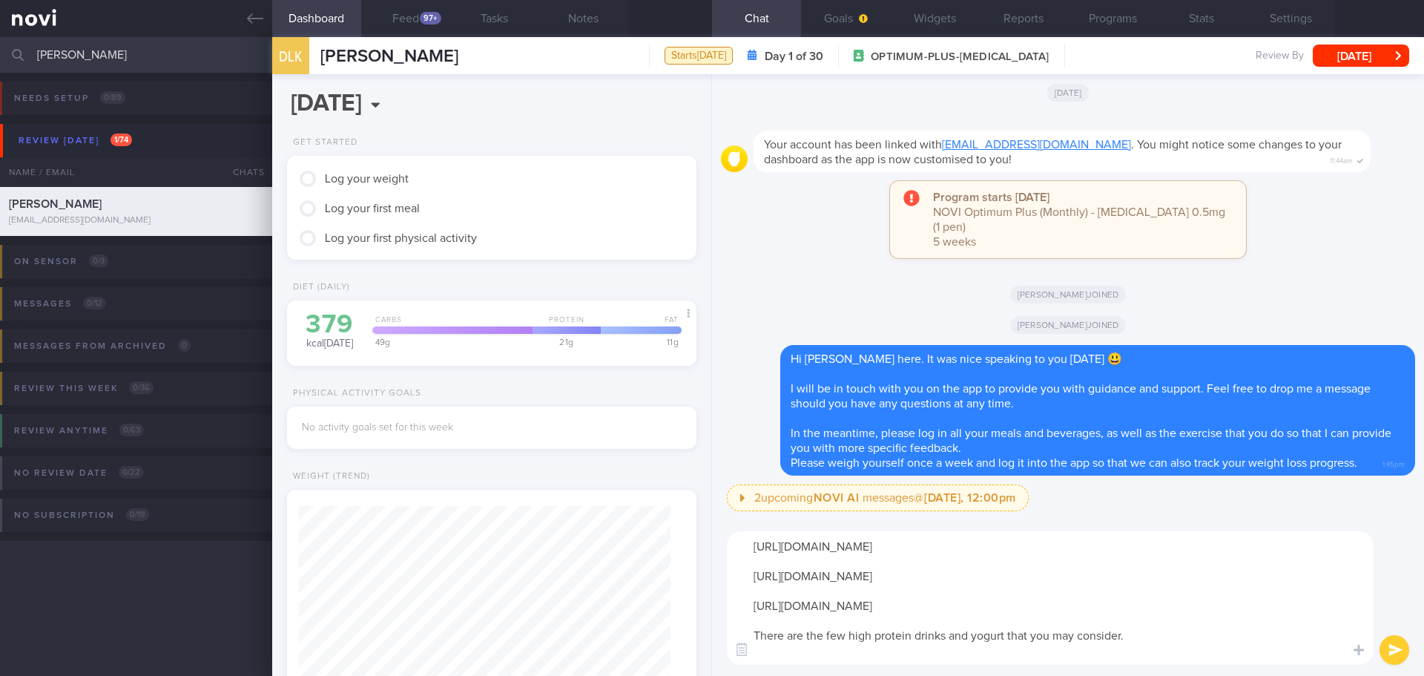
click at [776, 651] on textarea "[URL][DOMAIN_NAME] [URL][DOMAIN_NAME] [URL][DOMAIN_NAME] There are the few high…" at bounding box center [1050, 598] width 647 height 134
click at [1070, 631] on textarea "[URL][DOMAIN_NAME] [URL][DOMAIN_NAME] [URL][DOMAIN_NAME] These are the few high…" at bounding box center [1050, 598] width 647 height 134
click at [1165, 639] on textarea "[URL][DOMAIN_NAME] [URL][DOMAIN_NAME] [URL][DOMAIN_NAME] These are the few high…" at bounding box center [1050, 598] width 647 height 134
click at [1215, 644] on textarea "[URL][DOMAIN_NAME] [URL][DOMAIN_NAME] [URL][DOMAIN_NAME] These are the few high…" at bounding box center [1050, 598] width 647 height 134
click at [1218, 644] on textarea "[URL][DOMAIN_NAME] [URL][DOMAIN_NAME] [URL][DOMAIN_NAME] These are the few high…" at bounding box center [1050, 598] width 647 height 134
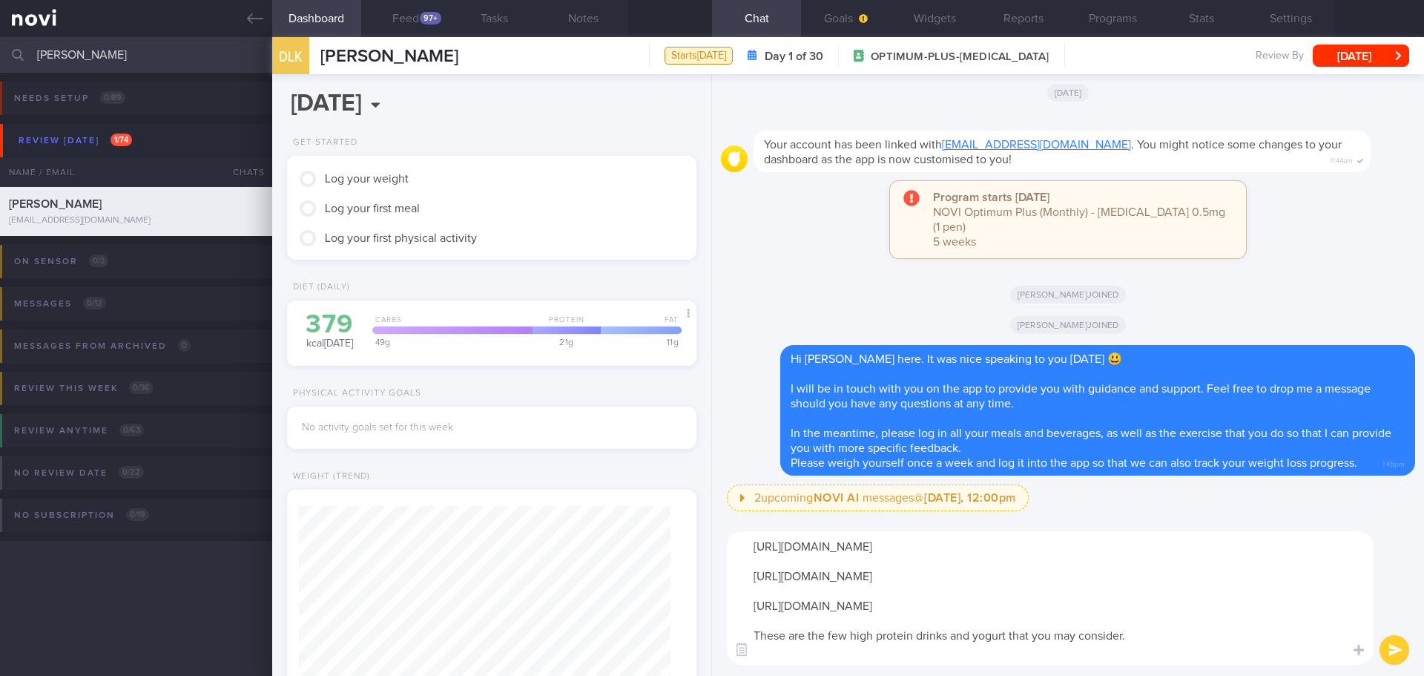
click at [1216, 649] on textarea "[URL][DOMAIN_NAME] [URL][DOMAIN_NAME] [URL][DOMAIN_NAME] These are the few high…" at bounding box center [1050, 598] width 647 height 134
click at [1214, 652] on textarea "[URL][DOMAIN_NAME] [URL][DOMAIN_NAME] [URL][DOMAIN_NAME] These are the few high…" at bounding box center [1050, 598] width 647 height 134
click at [1228, 653] on textarea "[URL][DOMAIN_NAME] [URL][DOMAIN_NAME] [URL][DOMAIN_NAME] These are the few high…" at bounding box center [1050, 598] width 647 height 134
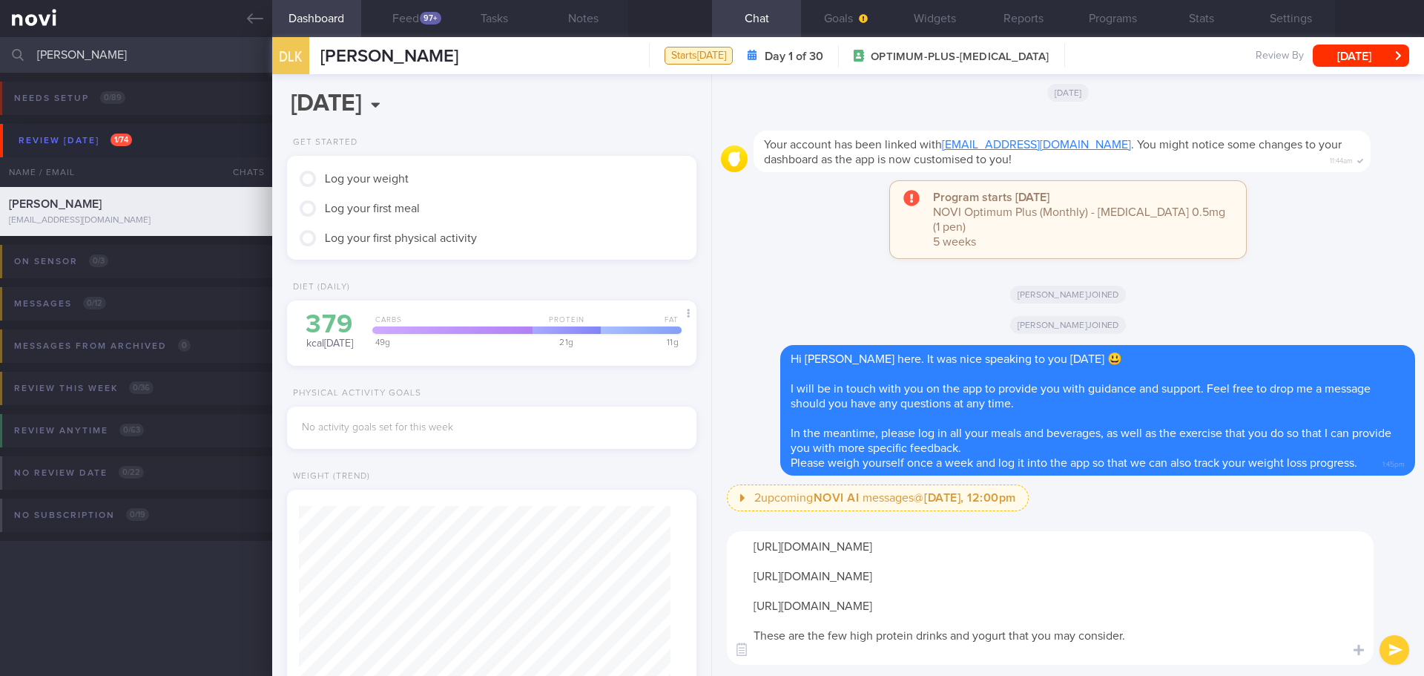
click at [1142, 653] on textarea "[URL][DOMAIN_NAME] [URL][DOMAIN_NAME] [URL][DOMAIN_NAME] These are the few high…" at bounding box center [1050, 598] width 647 height 134
drag, startPoint x: 1148, startPoint y: 644, endPoint x: 1053, endPoint y: 656, distance: 95.7
click at [1053, 656] on textarea "[URL][DOMAIN_NAME] [URL][DOMAIN_NAME] [URL][DOMAIN_NAME] These are the few high…" at bounding box center [1050, 598] width 647 height 134
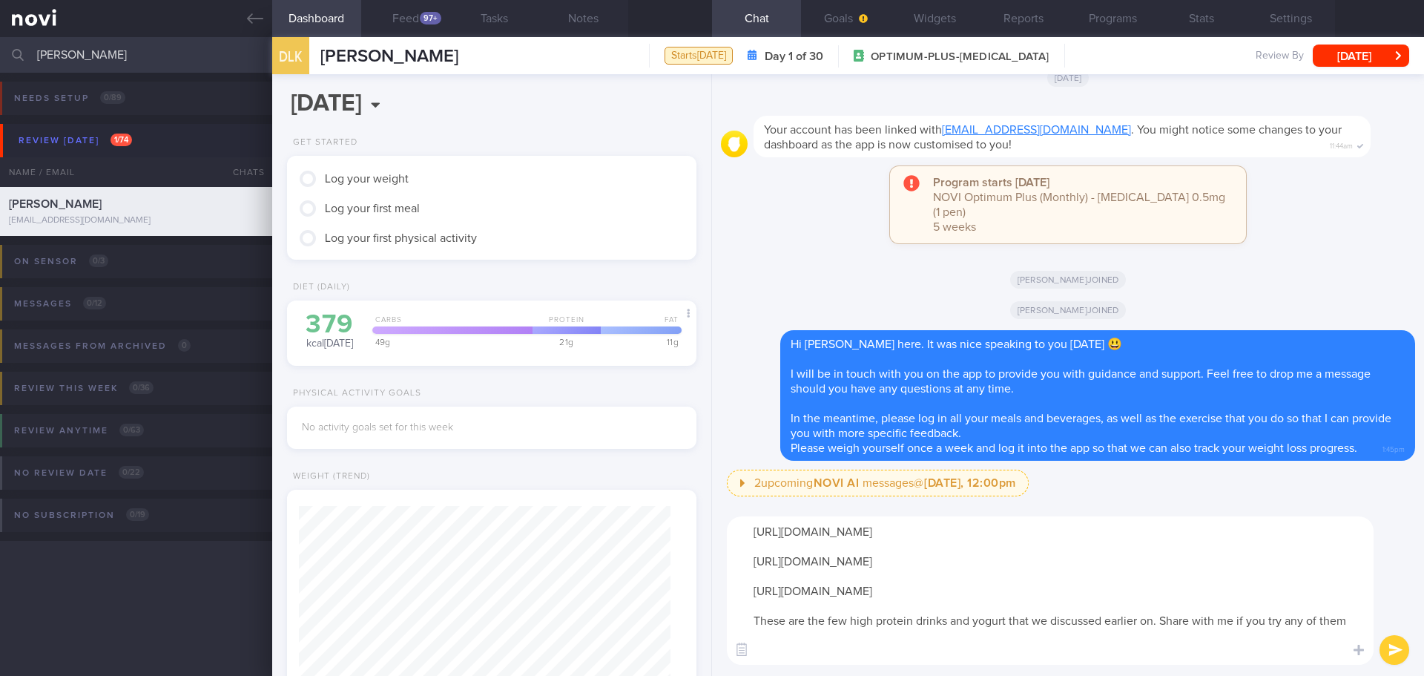
drag, startPoint x: 1239, startPoint y: 636, endPoint x: 1297, endPoint y: 663, distance: 63.1
click at [1297, 663] on textarea "[URL][DOMAIN_NAME] [URL][DOMAIN_NAME] [URL][DOMAIN_NAME] These are the few high…" at bounding box center [1050, 590] width 647 height 148
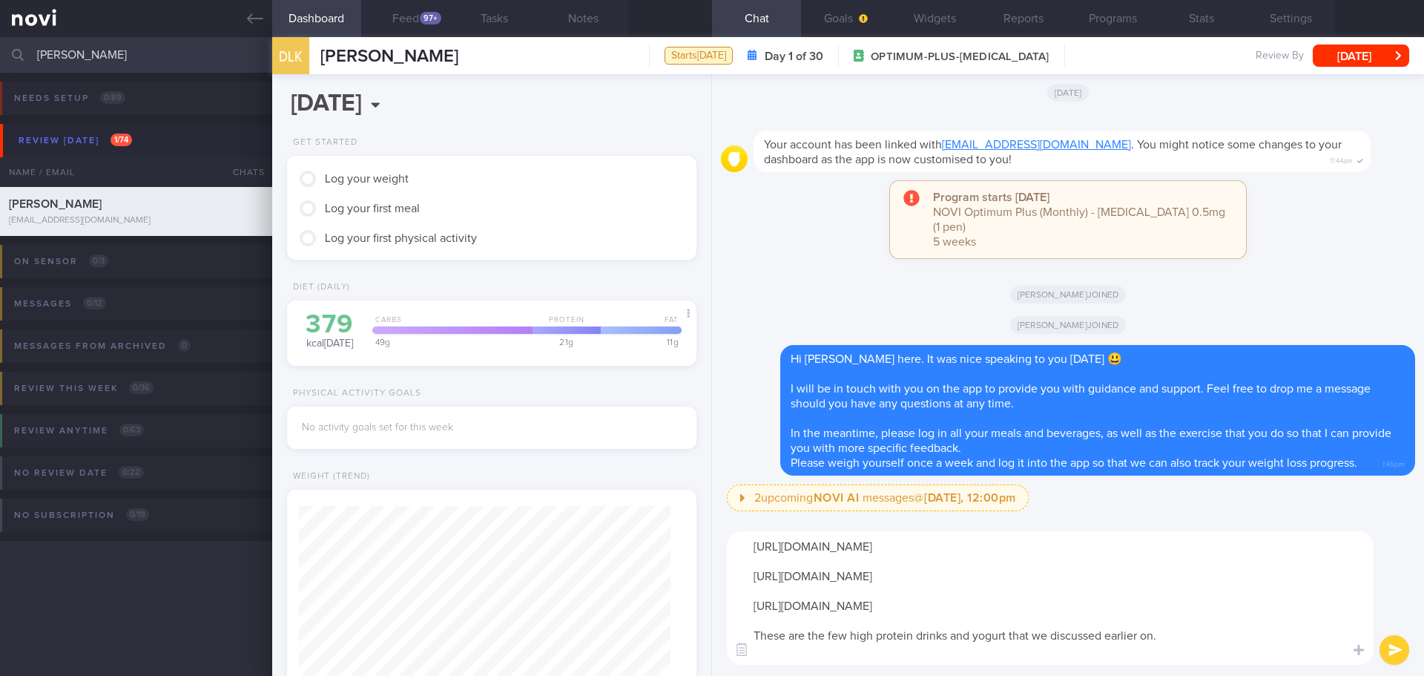
click at [854, 653] on textarea "[URL][DOMAIN_NAME] [URL][DOMAIN_NAME] [URL][DOMAIN_NAME] These are the few high…" at bounding box center [1050, 598] width 647 height 134
click at [1150, 651] on textarea "[URL][DOMAIN_NAME] [URL][DOMAIN_NAME] [URL][DOMAIN_NAME] These are the high pro…" at bounding box center [1050, 598] width 647 height 134
click at [1182, 645] on textarea "[URL][DOMAIN_NAME] [URL][DOMAIN_NAME] [URL][DOMAIN_NAME] These are the high pro…" at bounding box center [1050, 598] width 647 height 134
click at [1191, 651] on textarea "[URL][DOMAIN_NAME] [URL][DOMAIN_NAME] [URL][DOMAIN_NAME] These are the high pro…" at bounding box center [1050, 598] width 647 height 134
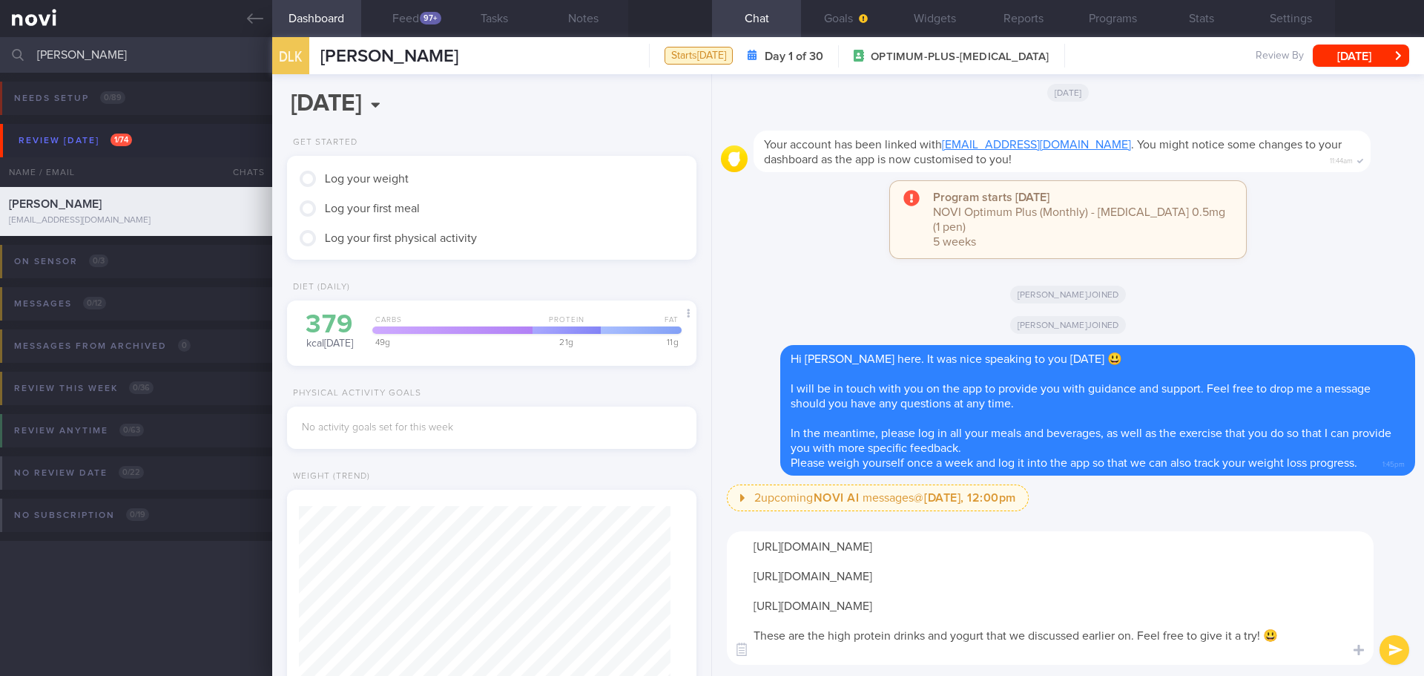
type textarea "[URL][DOMAIN_NAME] [URL][DOMAIN_NAME] [URL][DOMAIN_NAME] These are the high pro…"
click at [1396, 639] on button "submit" at bounding box center [1395, 650] width 30 height 30
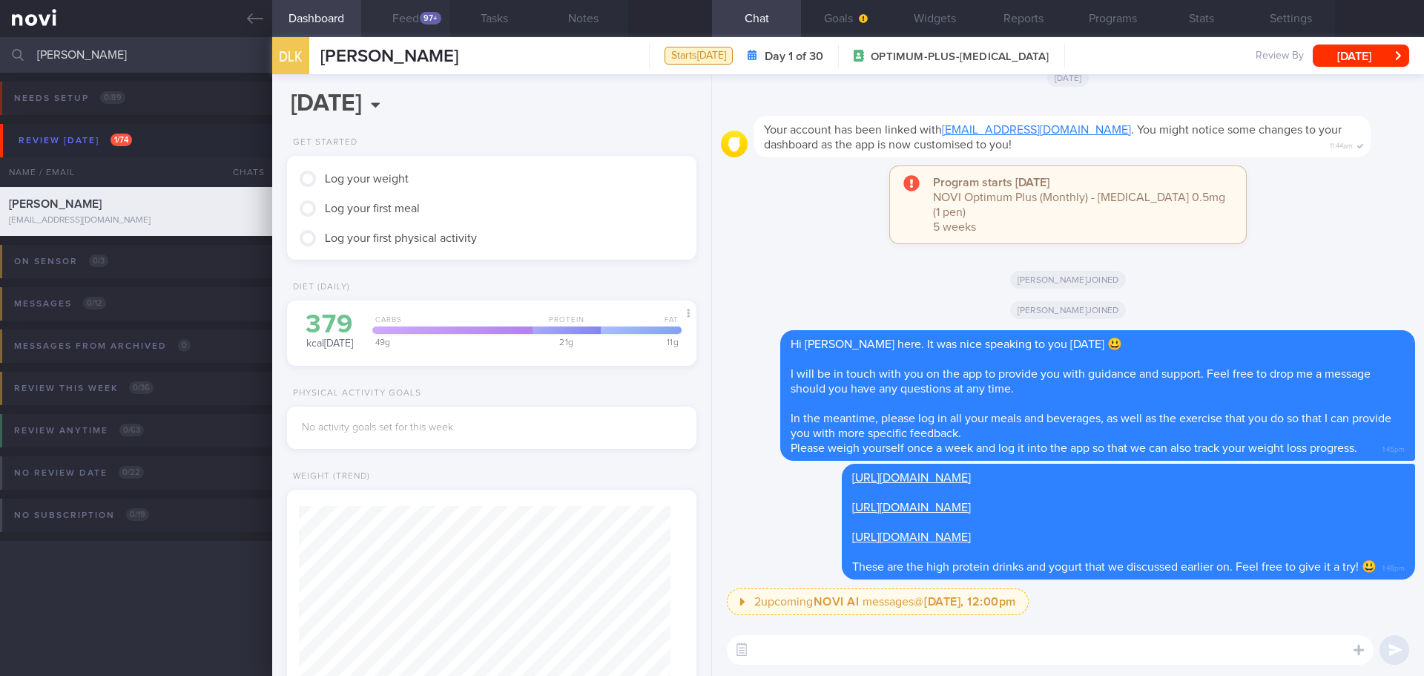
click at [381, 13] on button "Feed 97+" at bounding box center [405, 18] width 89 height 37
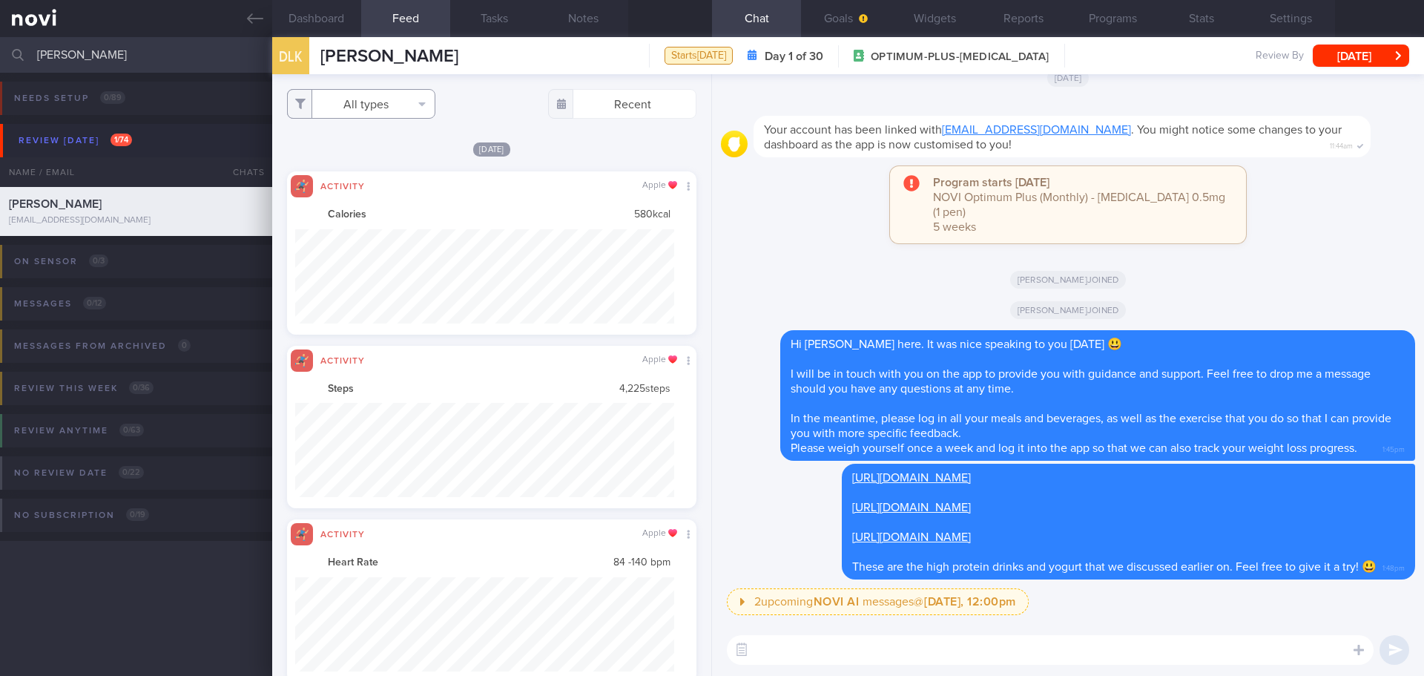
click at [394, 108] on button "All types" at bounding box center [361, 104] width 148 height 30
click at [379, 152] on button "Activity" at bounding box center [361, 155] width 147 height 22
checkbox input "false"
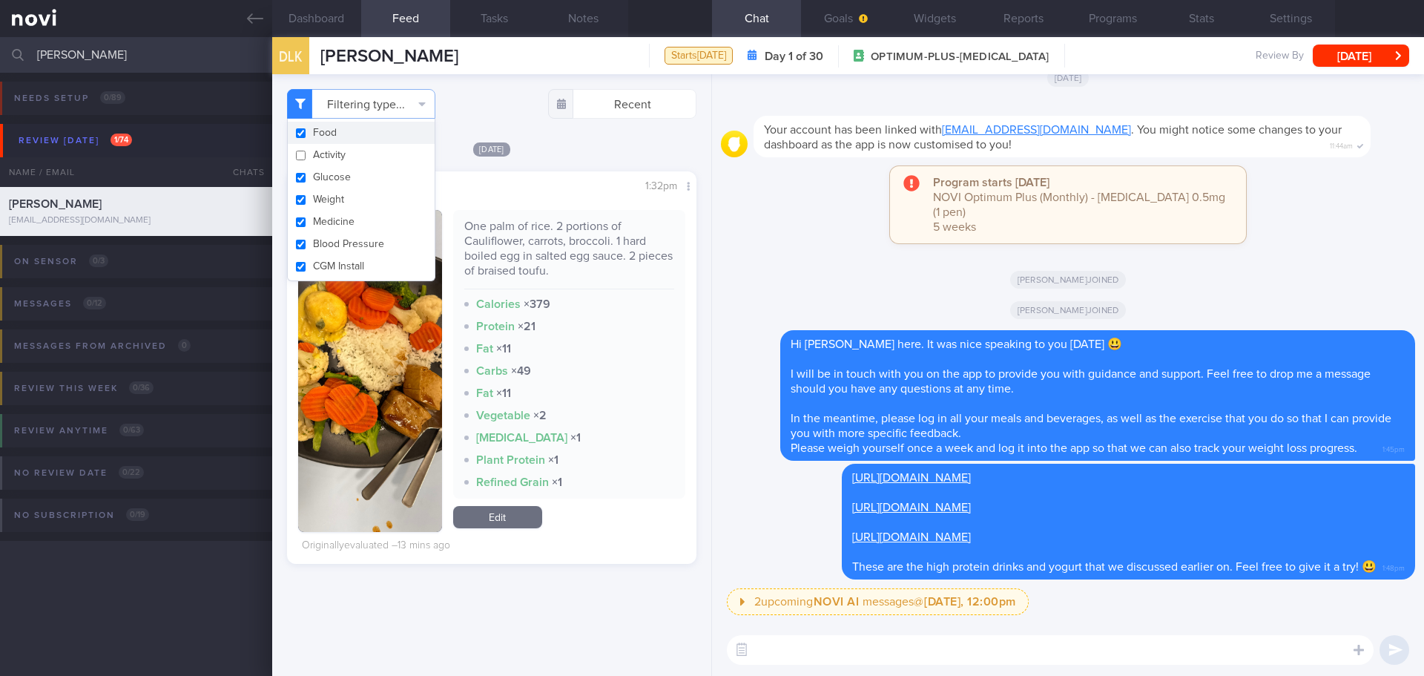
click at [552, 136] on div "Filtering type... Food Activity Glucose Weight Medicine Blood Pressure [MEDICAL…" at bounding box center [491, 375] width 439 height 602
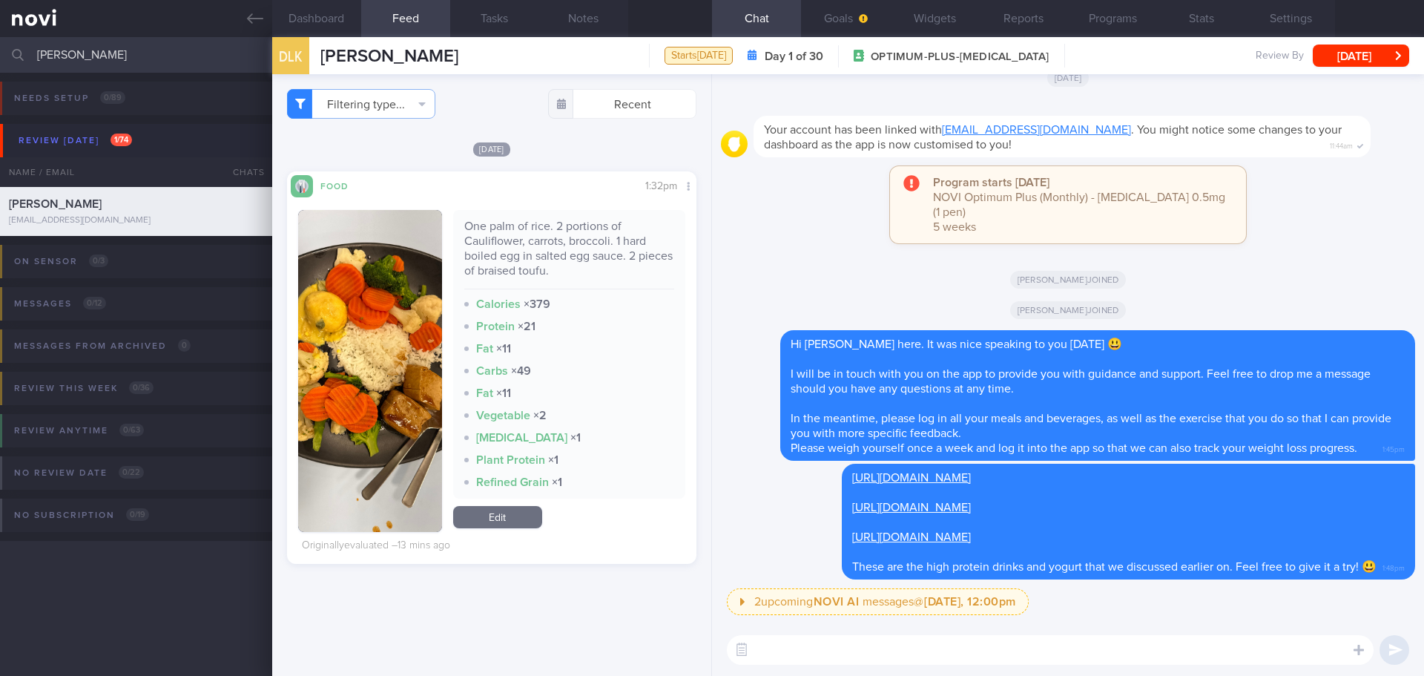
click at [566, 147] on div "[DATE]" at bounding box center [491, 149] width 409 height 16
click at [412, 355] on button "button" at bounding box center [370, 371] width 144 height 322
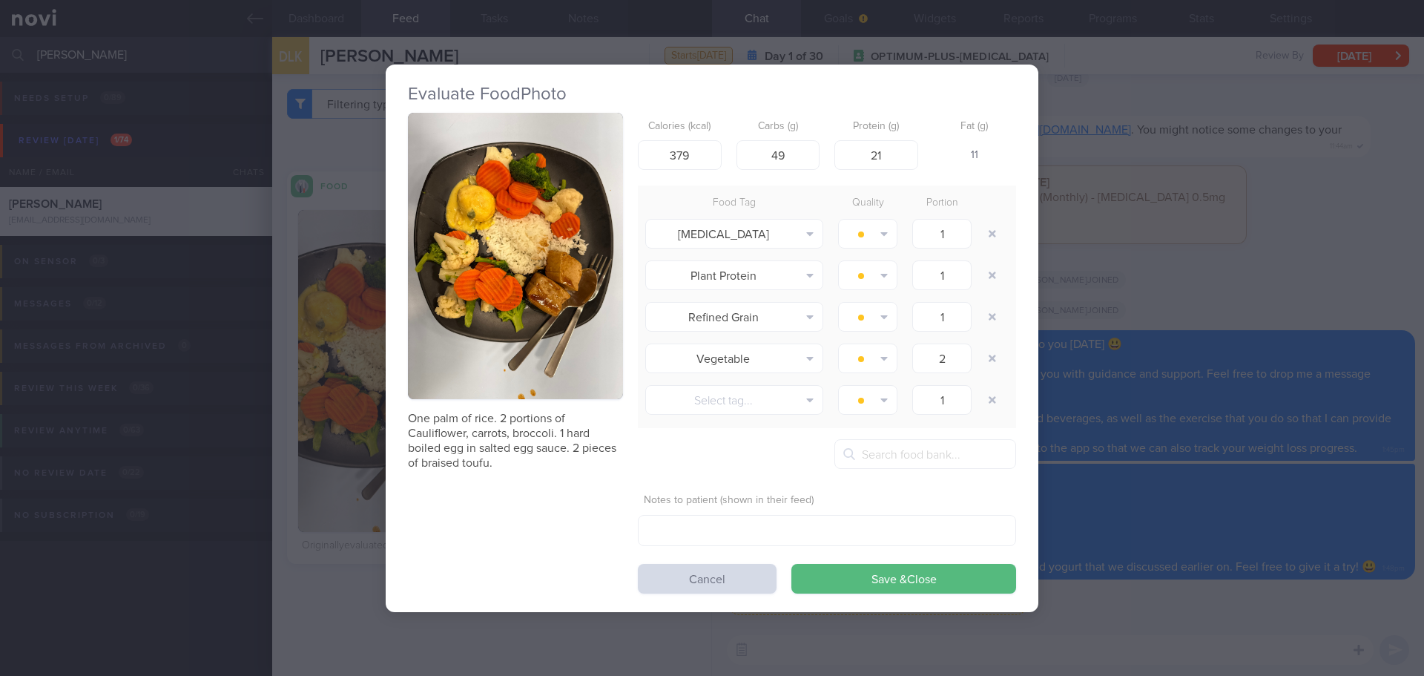
click at [472, 248] on button "button" at bounding box center [515, 256] width 215 height 287
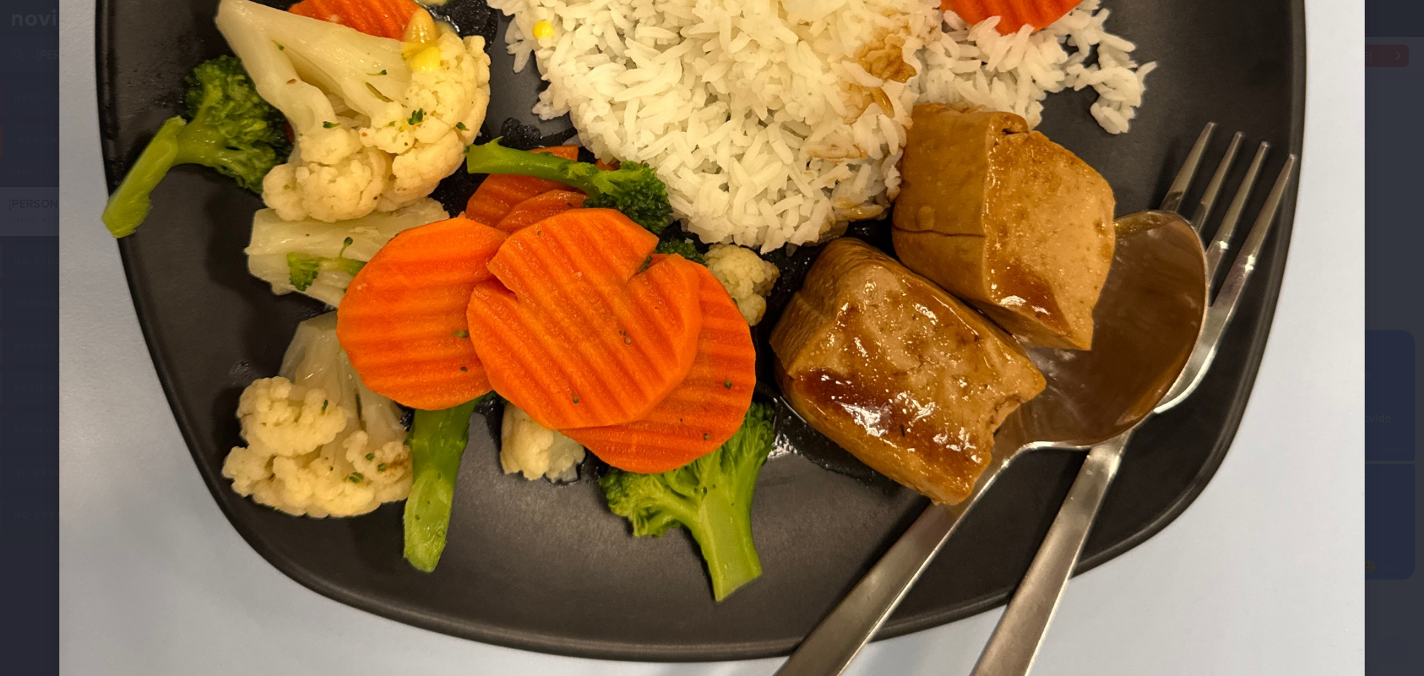
scroll to position [816, 0]
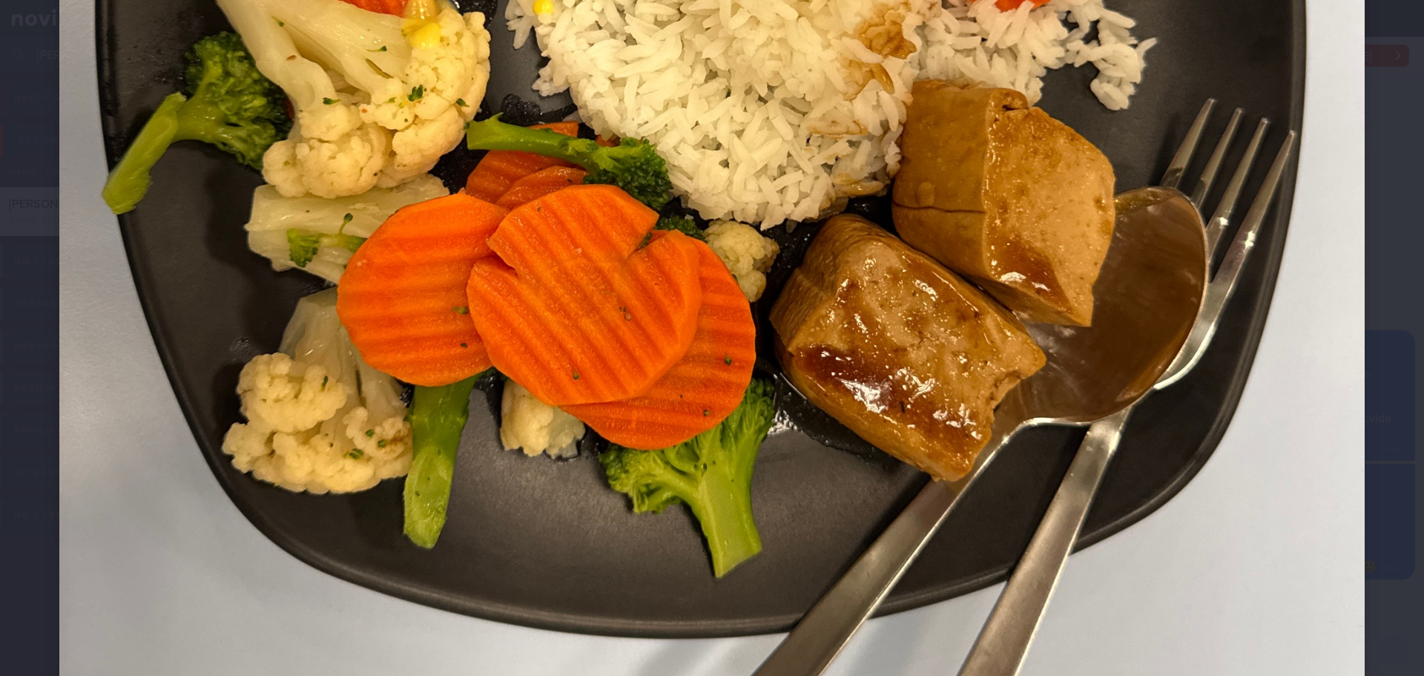
click at [1363, 260] on div at bounding box center [712, 114] width 1424 height 1860
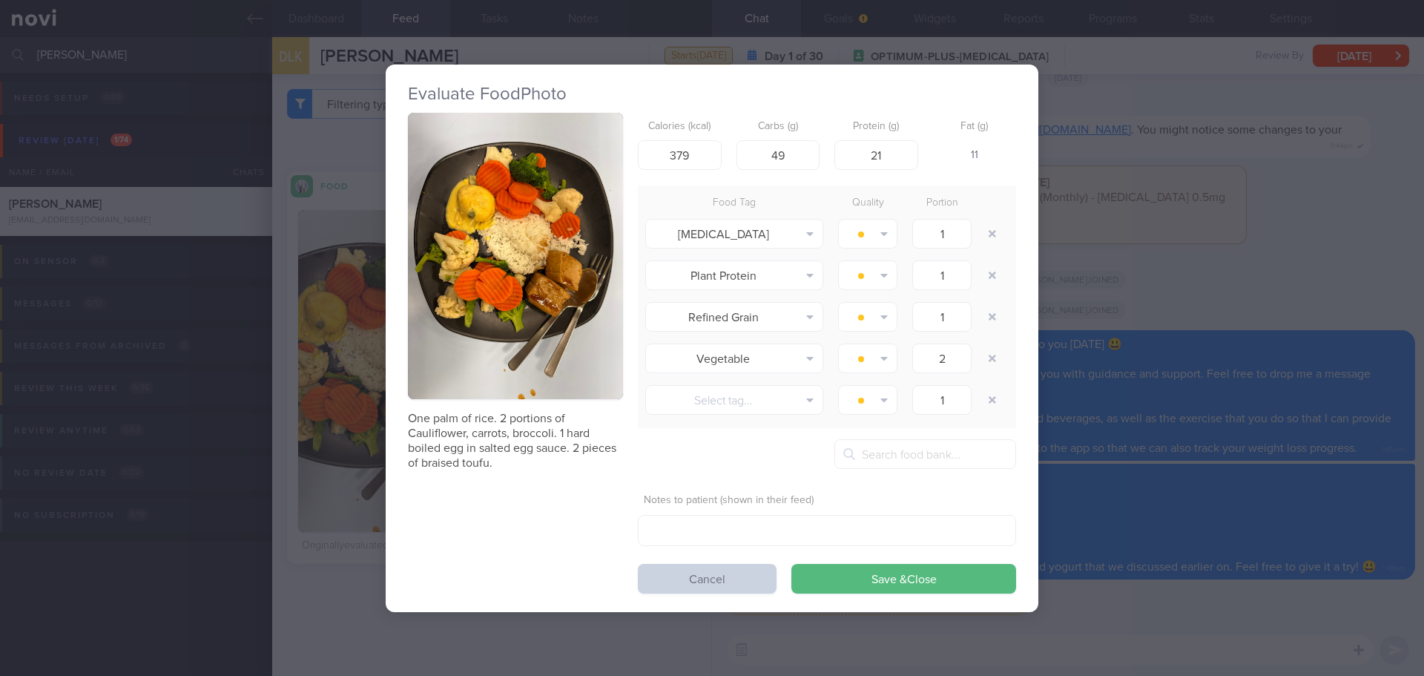
click at [683, 568] on button "Cancel" at bounding box center [707, 579] width 139 height 30
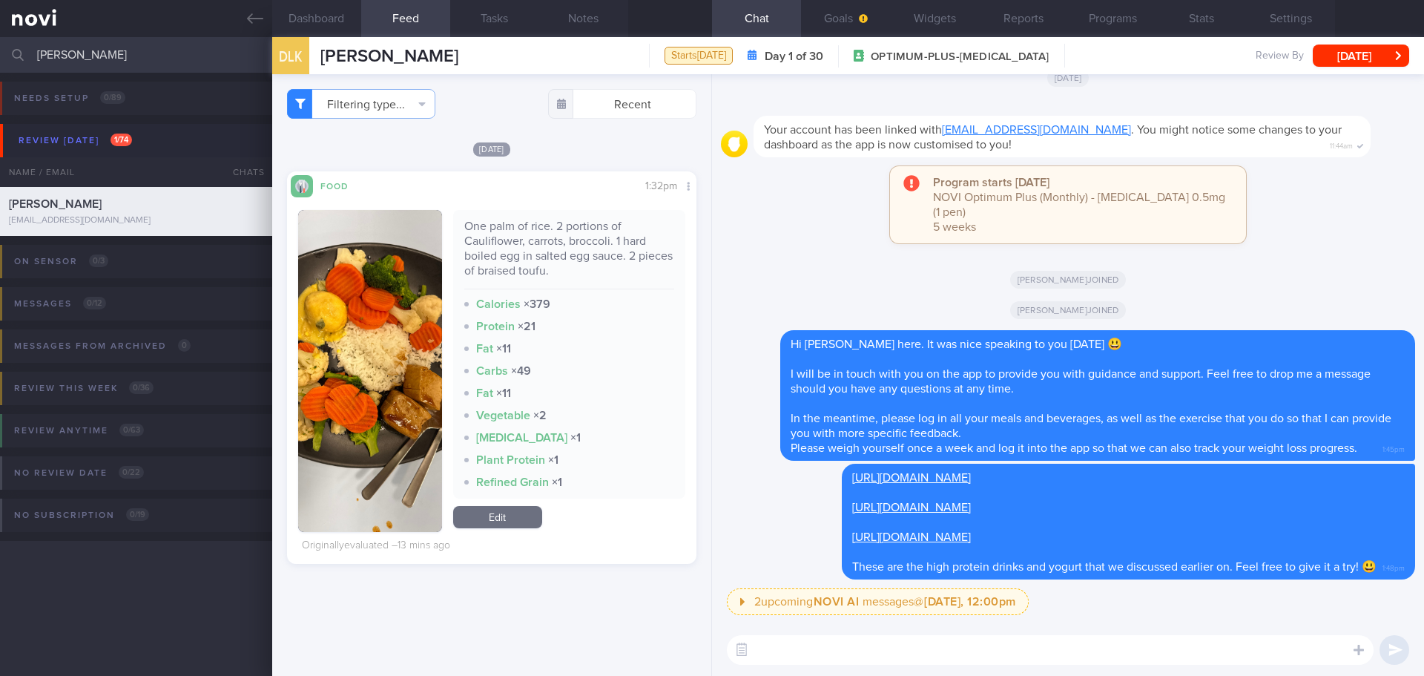
click at [610, 559] on div "Food Share 1:32pm One palm of rice. 2 portions of Cauliflower, carrots, broccol…" at bounding box center [491, 367] width 409 height 392
click at [613, 548] on div "One palm of rice. 2 portions of Cauliflower, carrots, broccoli. 1 hard boiled e…" at bounding box center [491, 376] width 387 height 359
click at [485, 527] on link "Edit" at bounding box center [497, 517] width 89 height 22
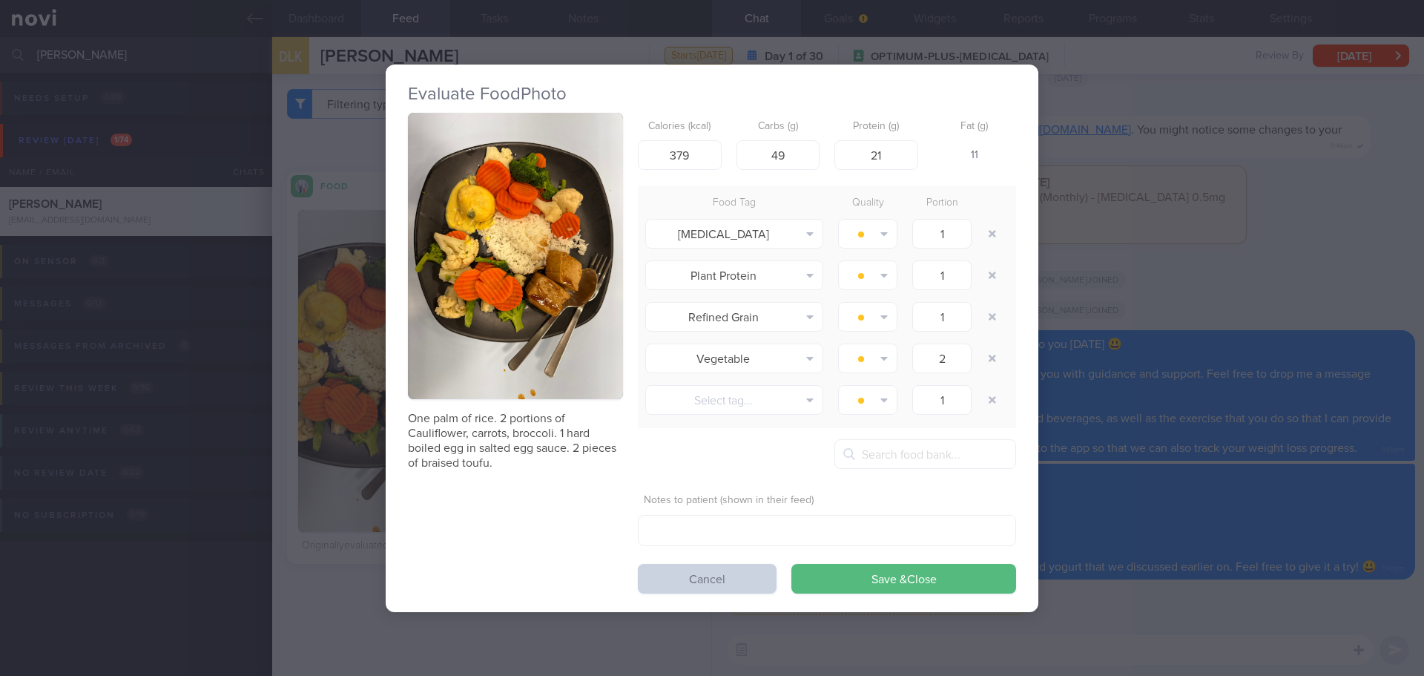
drag, startPoint x: 653, startPoint y: 584, endPoint x: 643, endPoint y: 579, distance: 11.0
click at [655, 584] on button "Cancel" at bounding box center [707, 579] width 139 height 30
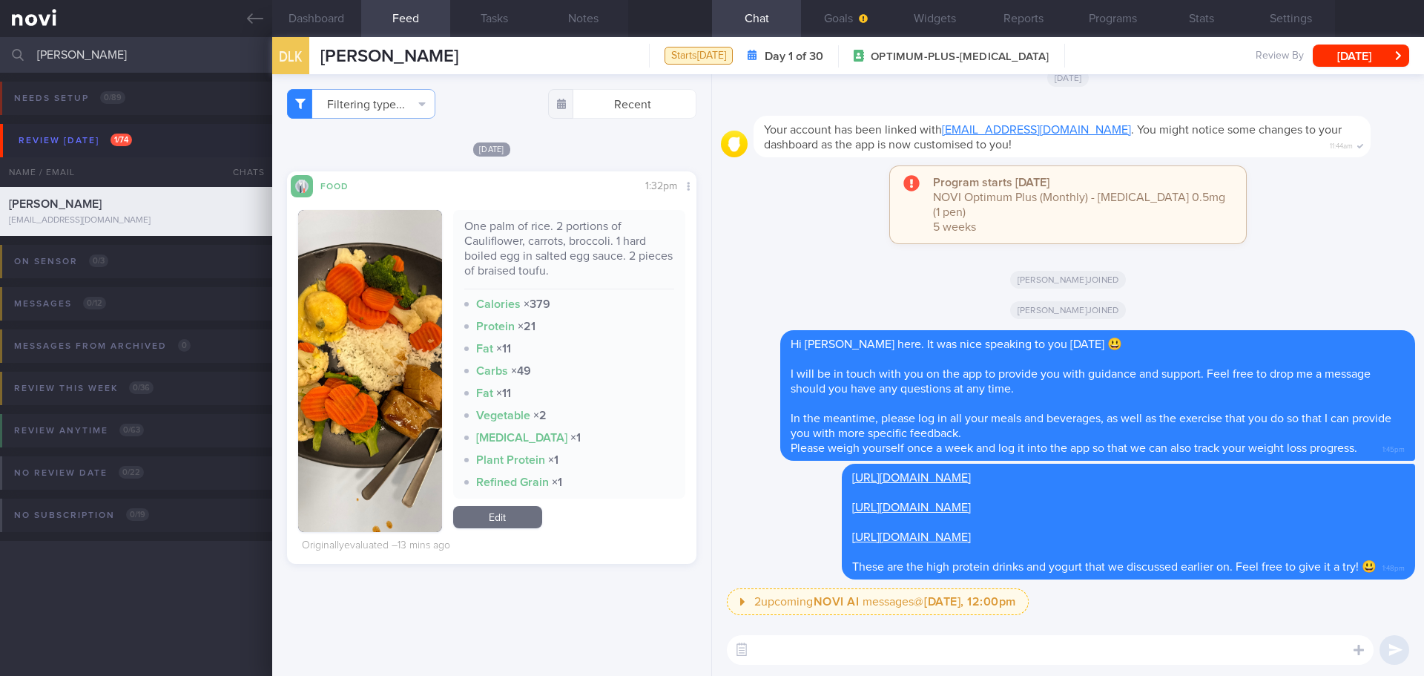
click at [655, 622] on div "Filtering type... Food Activity Glucose Weight Medicine Blood Pressure [MEDICAL…" at bounding box center [491, 375] width 439 height 602
click at [631, 610] on div "Filtering type... Food Activity Glucose Weight Medicine Blood Pressure [MEDICAL…" at bounding box center [491, 375] width 439 height 602
drag, startPoint x: 61, startPoint y: 52, endPoint x: -33, endPoint y: 70, distance: 96.0
click at [0, 70] on html "You are offline! Some functionality will be unavailable Patients New Users Coac…" at bounding box center [712, 338] width 1424 height 676
